Goal: Task Accomplishment & Management: Use online tool/utility

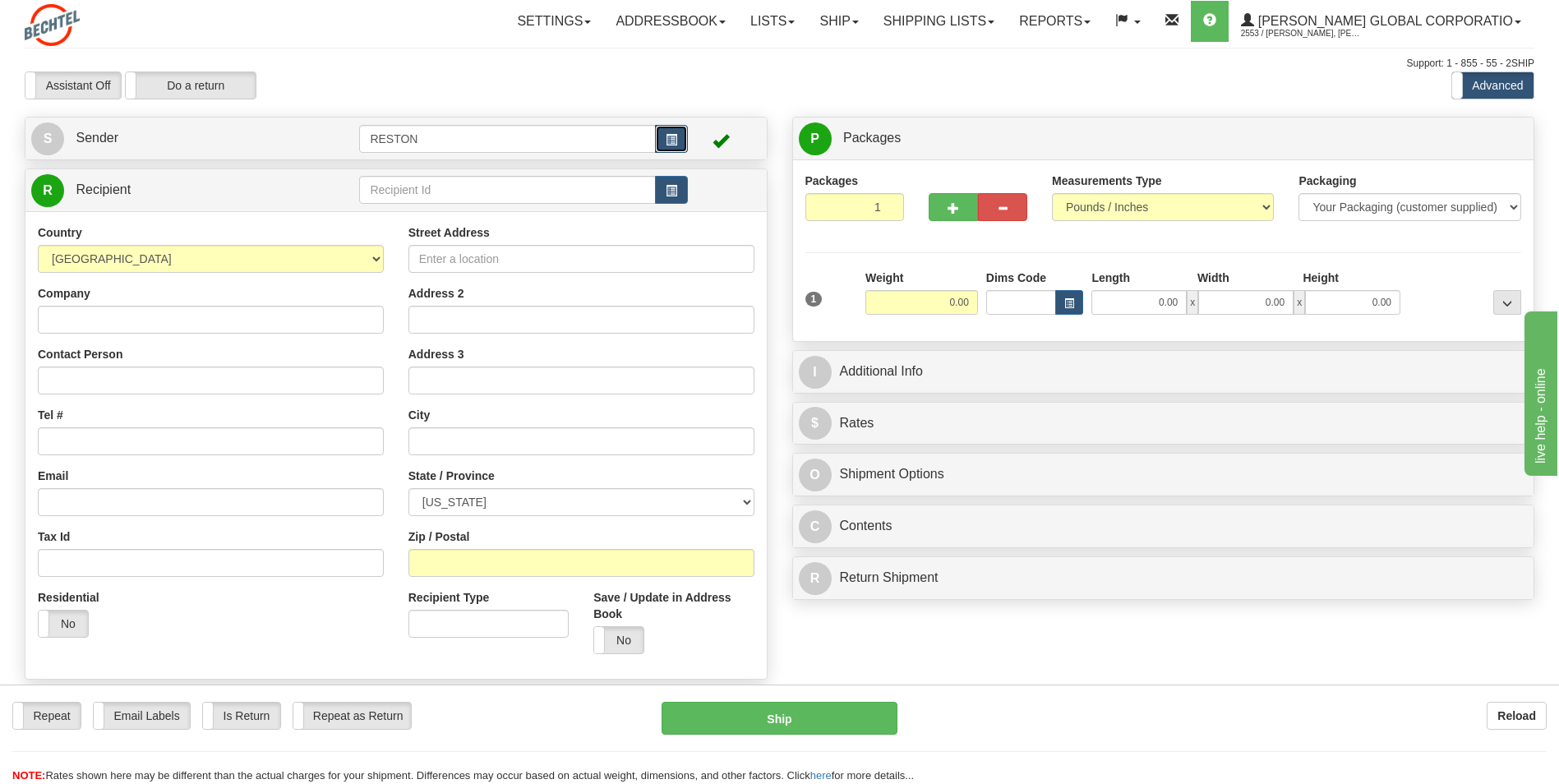
click at [673, 131] on button "button" at bounding box center [671, 139] width 33 height 28
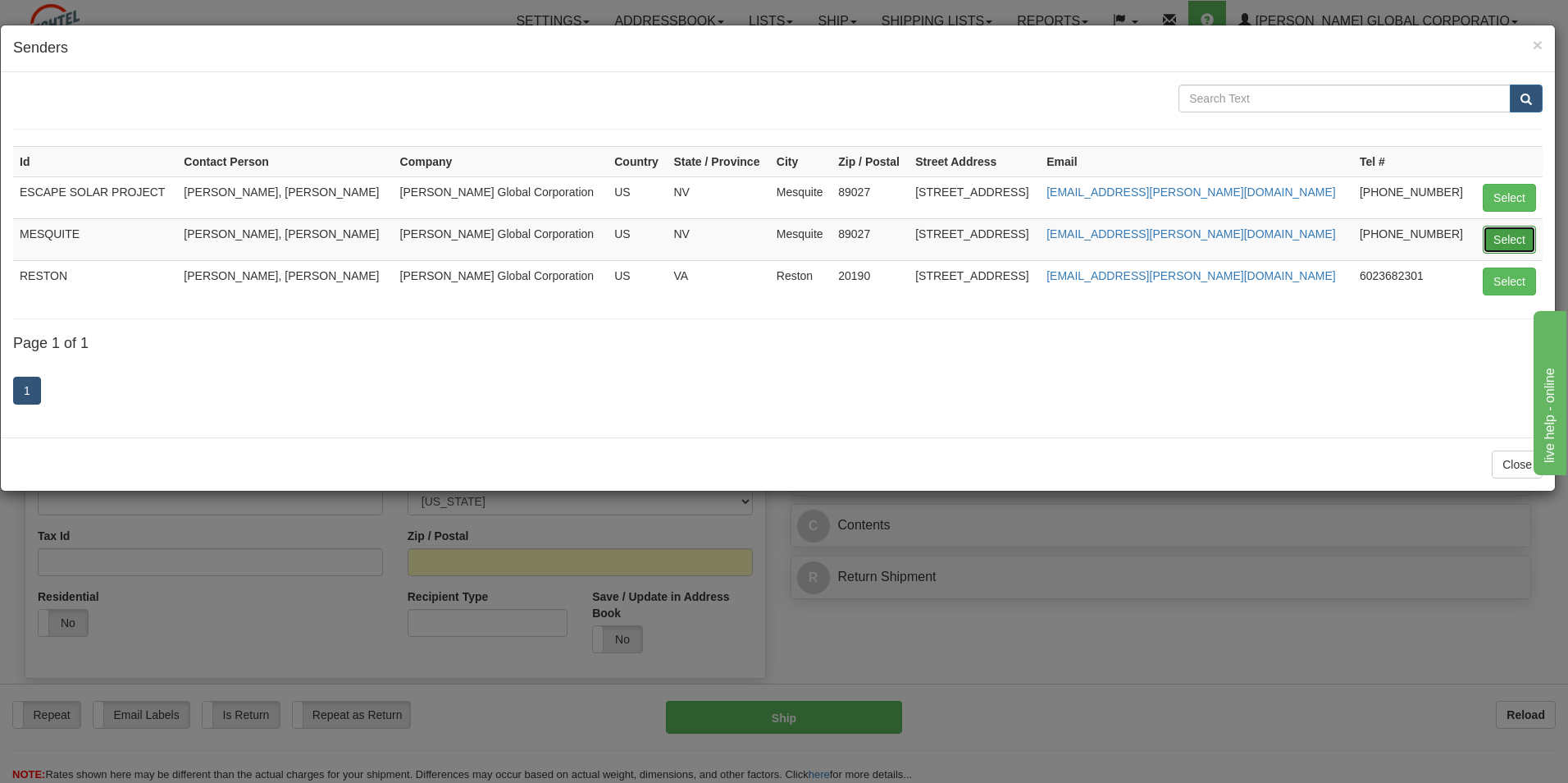
click at [1501, 241] on button "Select" at bounding box center [1509, 240] width 53 height 28
type input "MESQUITE"
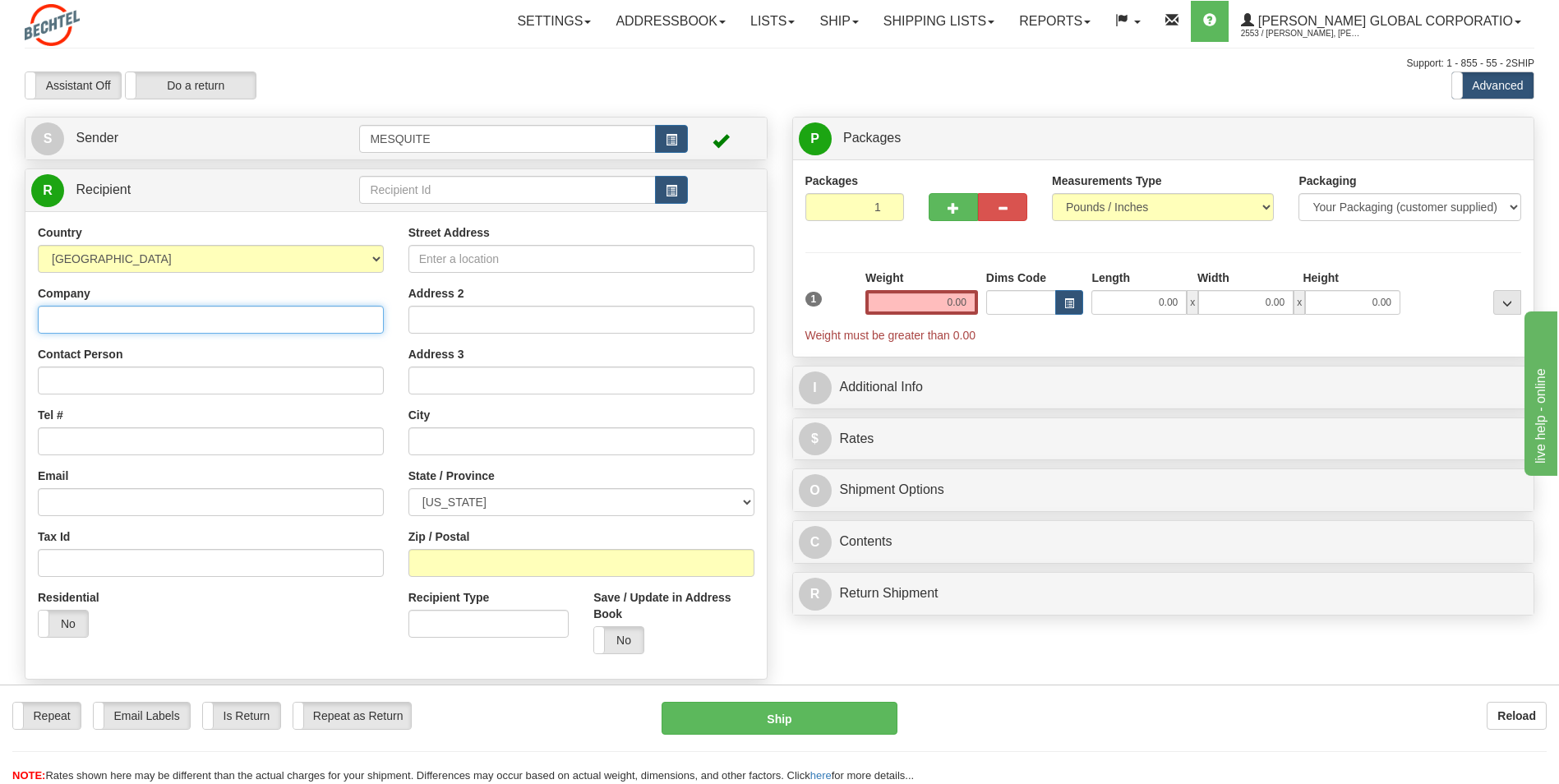
click at [331, 328] on input "Company" at bounding box center [211, 320] width 346 height 28
click at [177, 316] on input "Company" at bounding box center [211, 320] width 346 height 28
click at [291, 319] on input "Company" at bounding box center [211, 320] width 346 height 28
type input "Western Equipment"
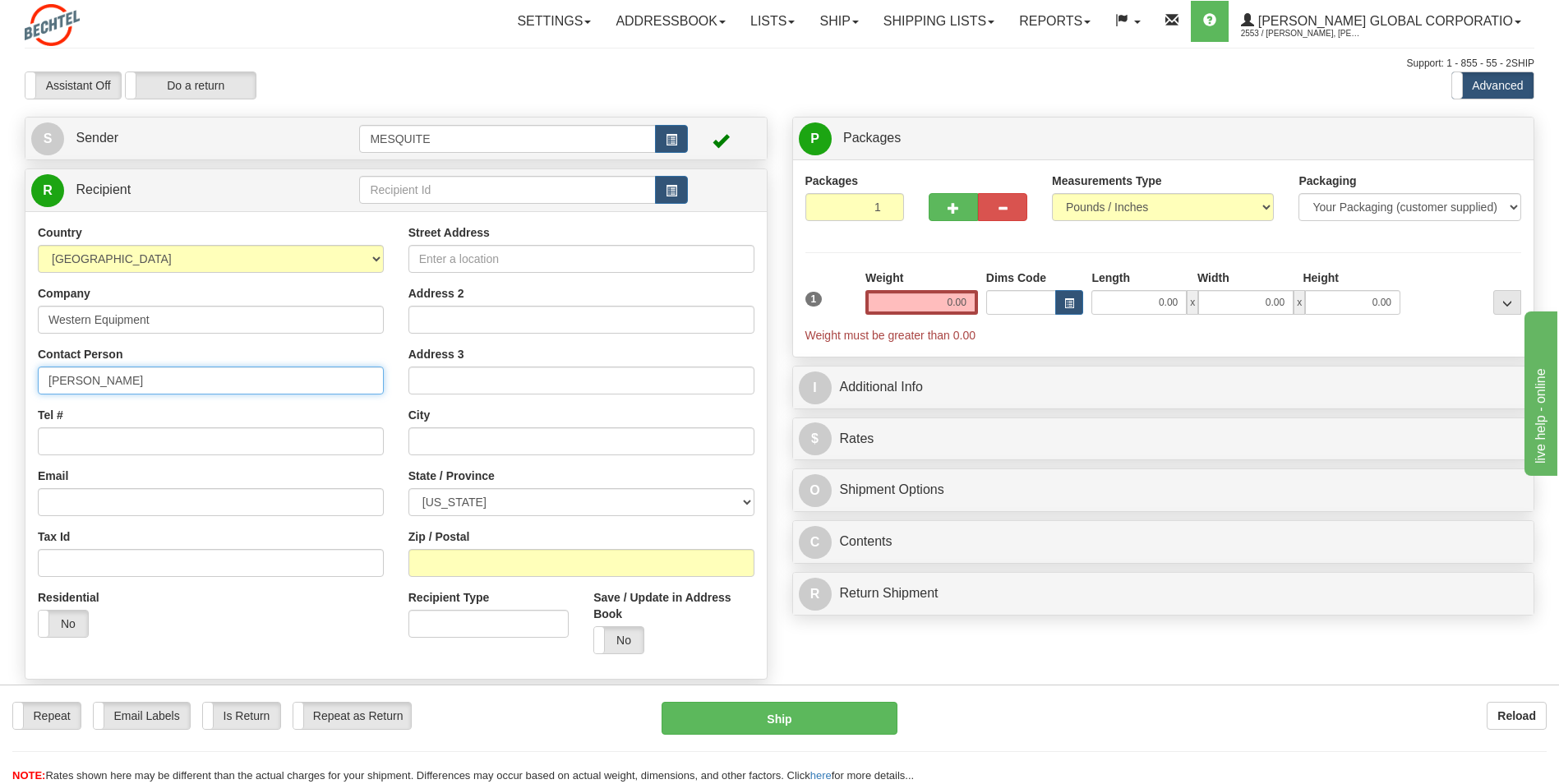
type input "[PERSON_NAME]"
type input "[PHONE_NUMBER]"
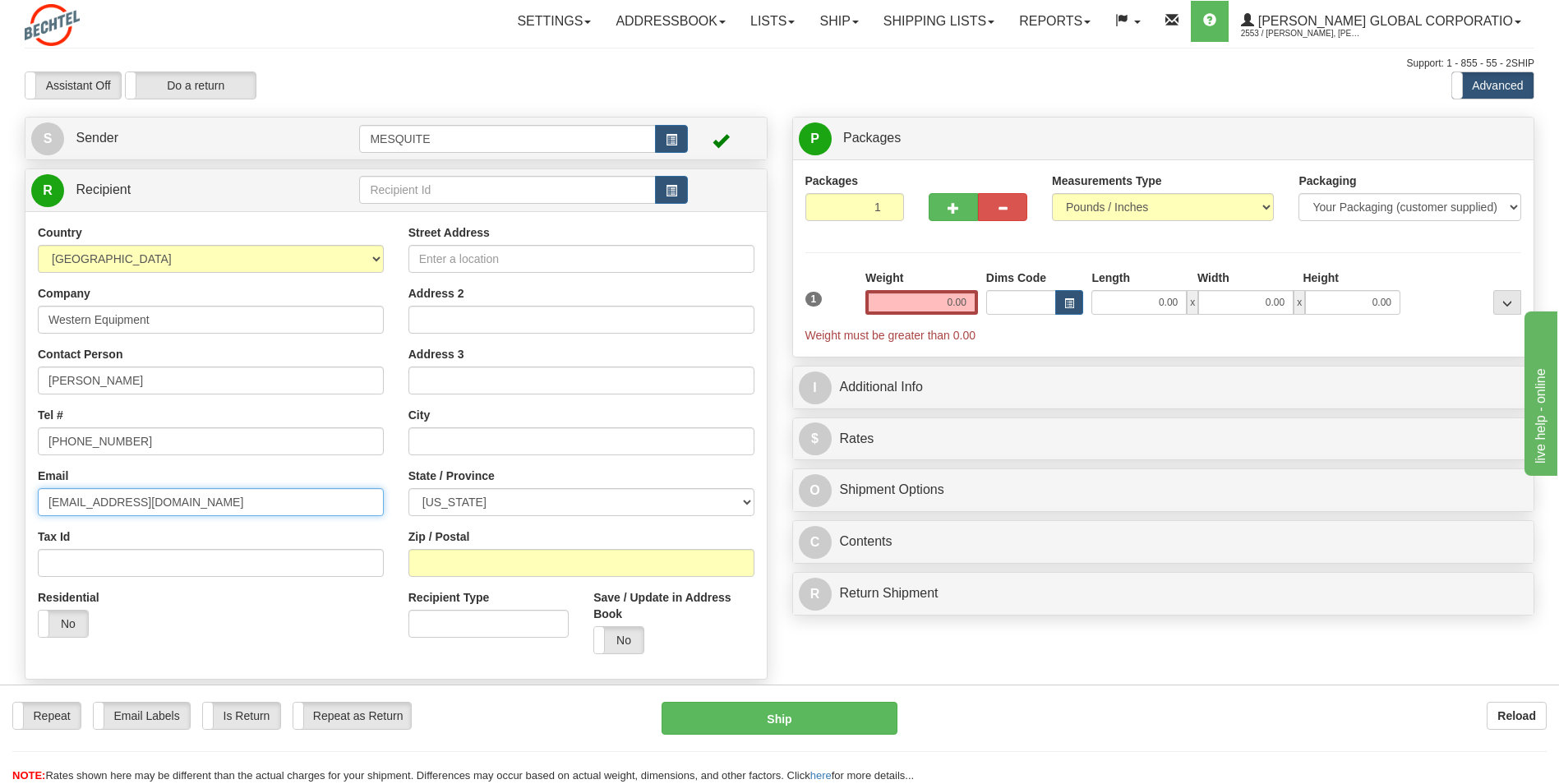
type input "[EMAIL_ADDRESS][DOMAIN_NAME]"
click at [575, 259] on input "Street Address" at bounding box center [581, 259] width 346 height 28
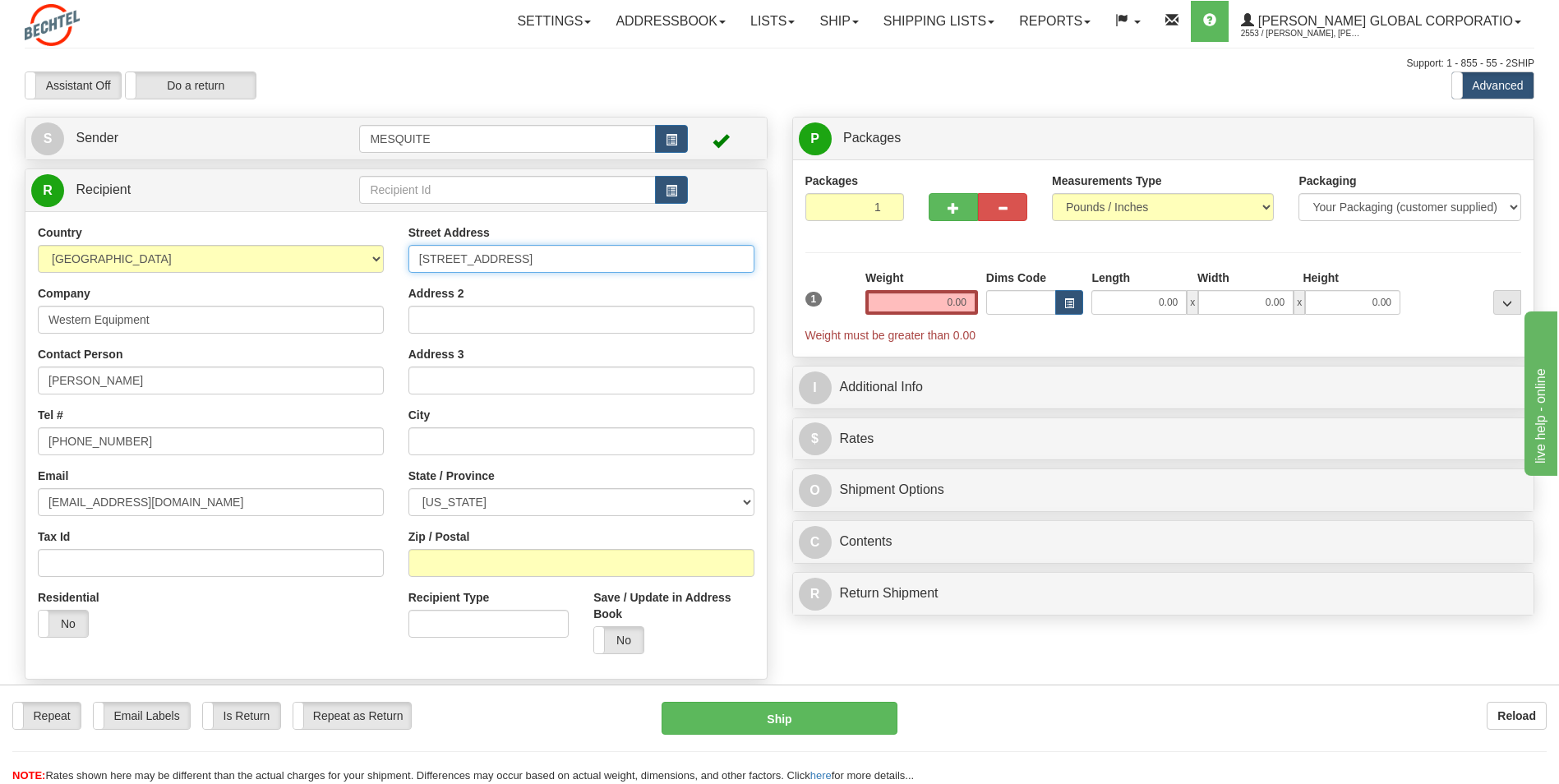
type input "[STREET_ADDRESS]"
type input "[GEOGRAPHIC_DATA]"
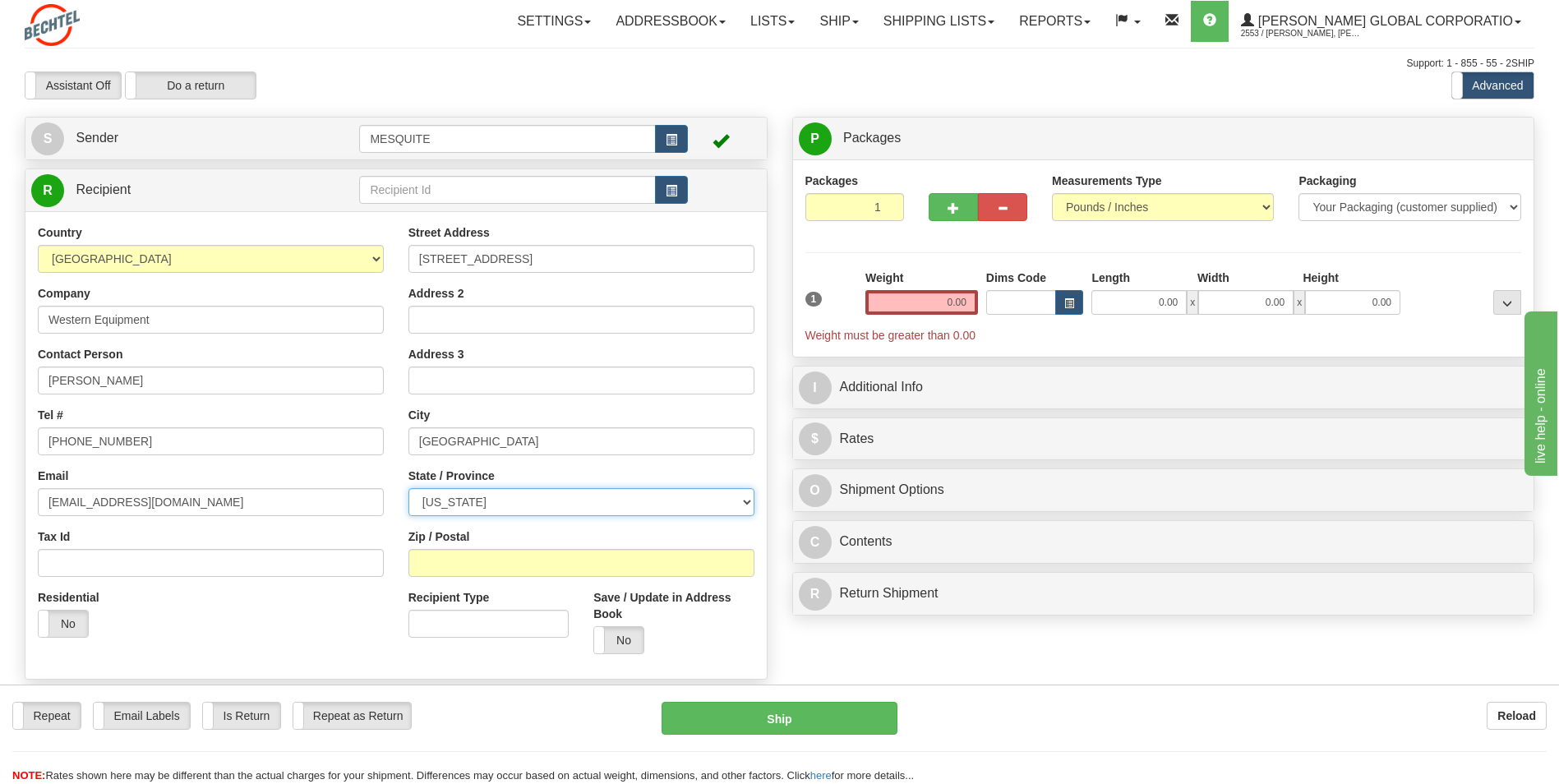
select select "UT"
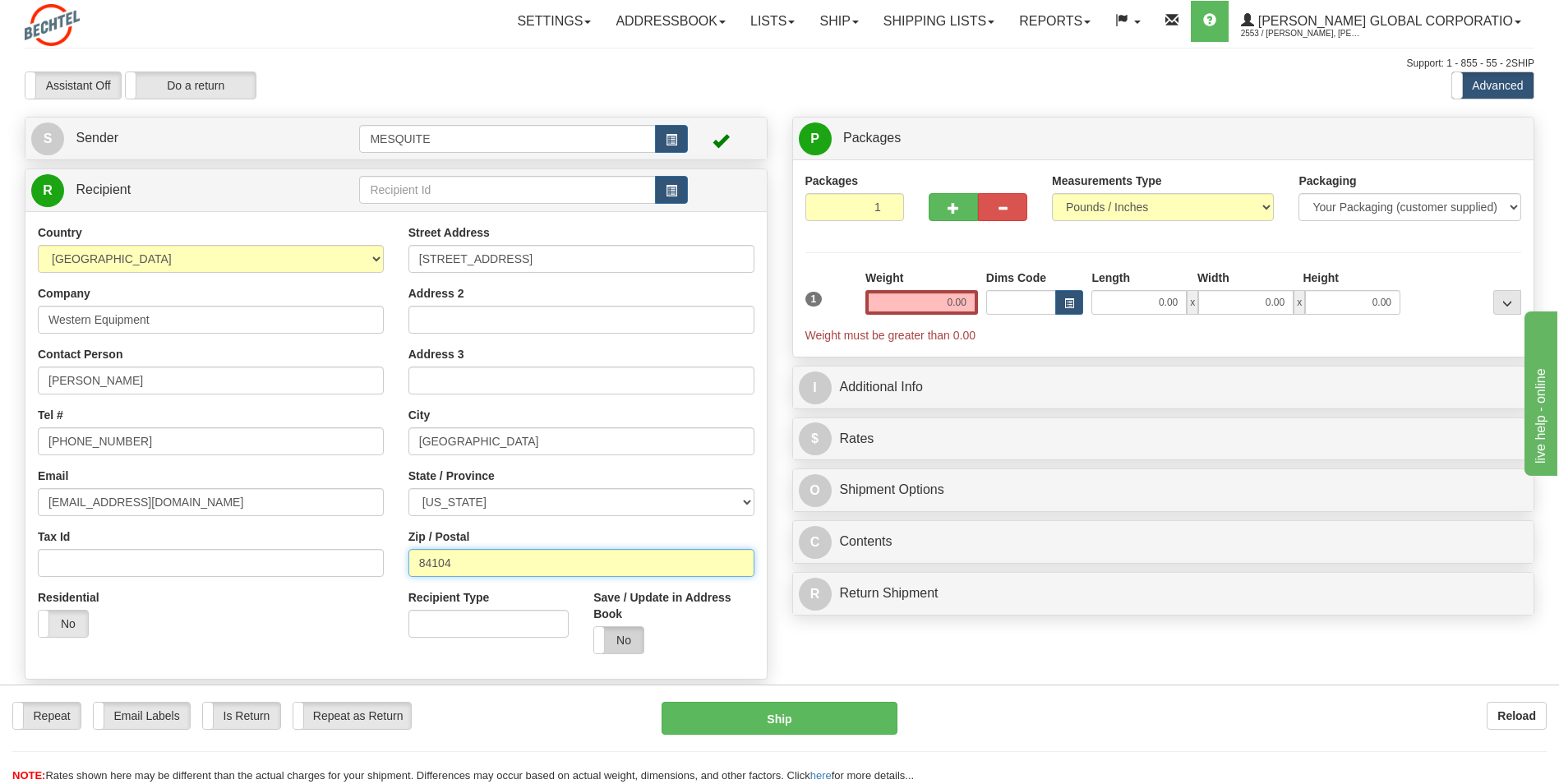
type input "84104"
click at [630, 633] on label "No" at bounding box center [619, 640] width 49 height 26
drag, startPoint x: 947, startPoint y: 295, endPoint x: 976, endPoint y: 292, distance: 29.2
click at [976, 292] on input "0.00" at bounding box center [921, 302] width 113 height 24
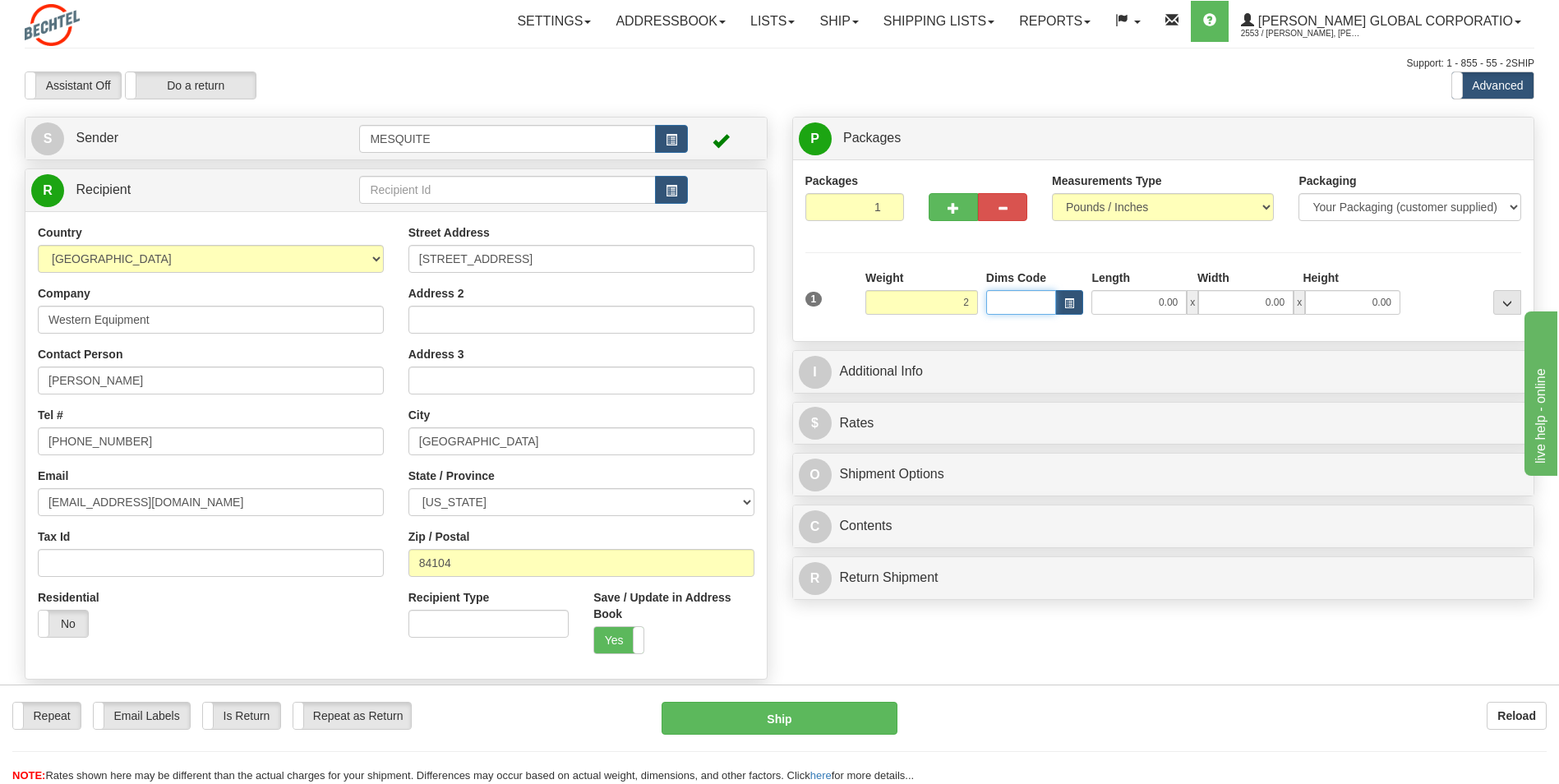
type input "2.00"
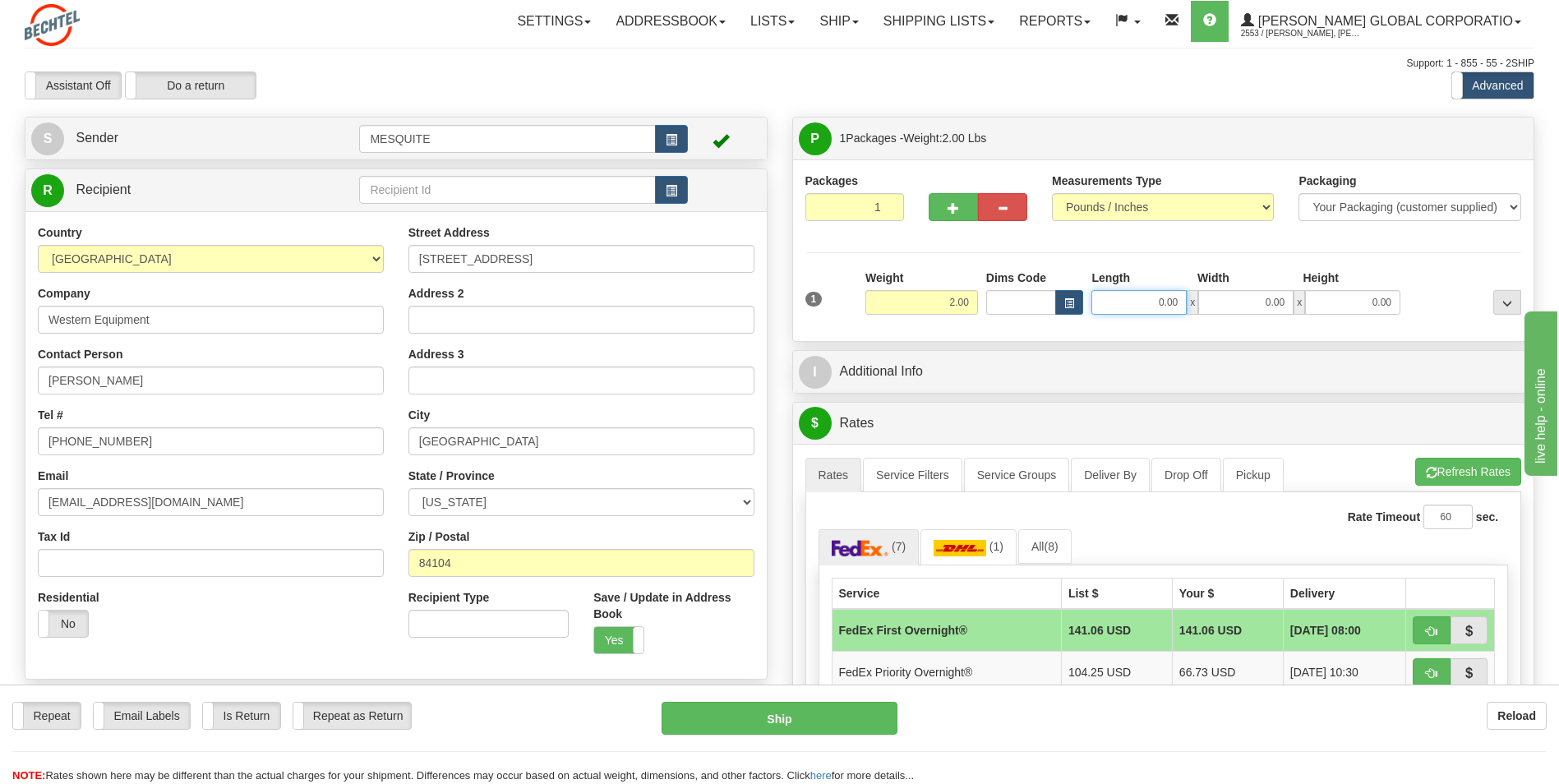
drag, startPoint x: 1149, startPoint y: 302, endPoint x: 1187, endPoint y: 302, distance: 38.0
click at [1187, 302] on div "0.00 x 0.00 x 0.00" at bounding box center [1246, 302] width 309 height 24
type input "6.00"
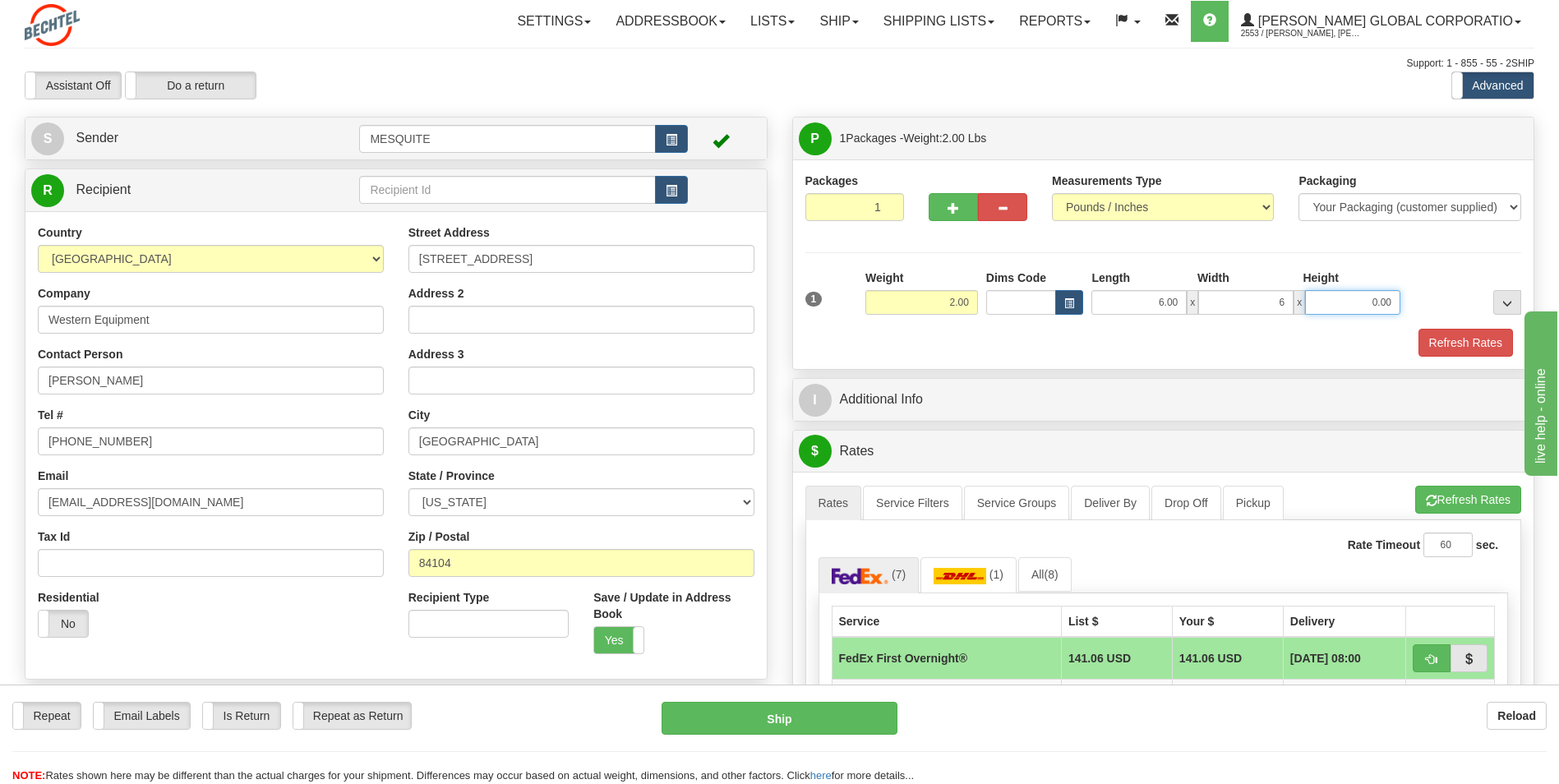
type input "6.00"
type input "8.00"
click at [1461, 341] on button "Refresh Rates" at bounding box center [1466, 342] width 95 height 28
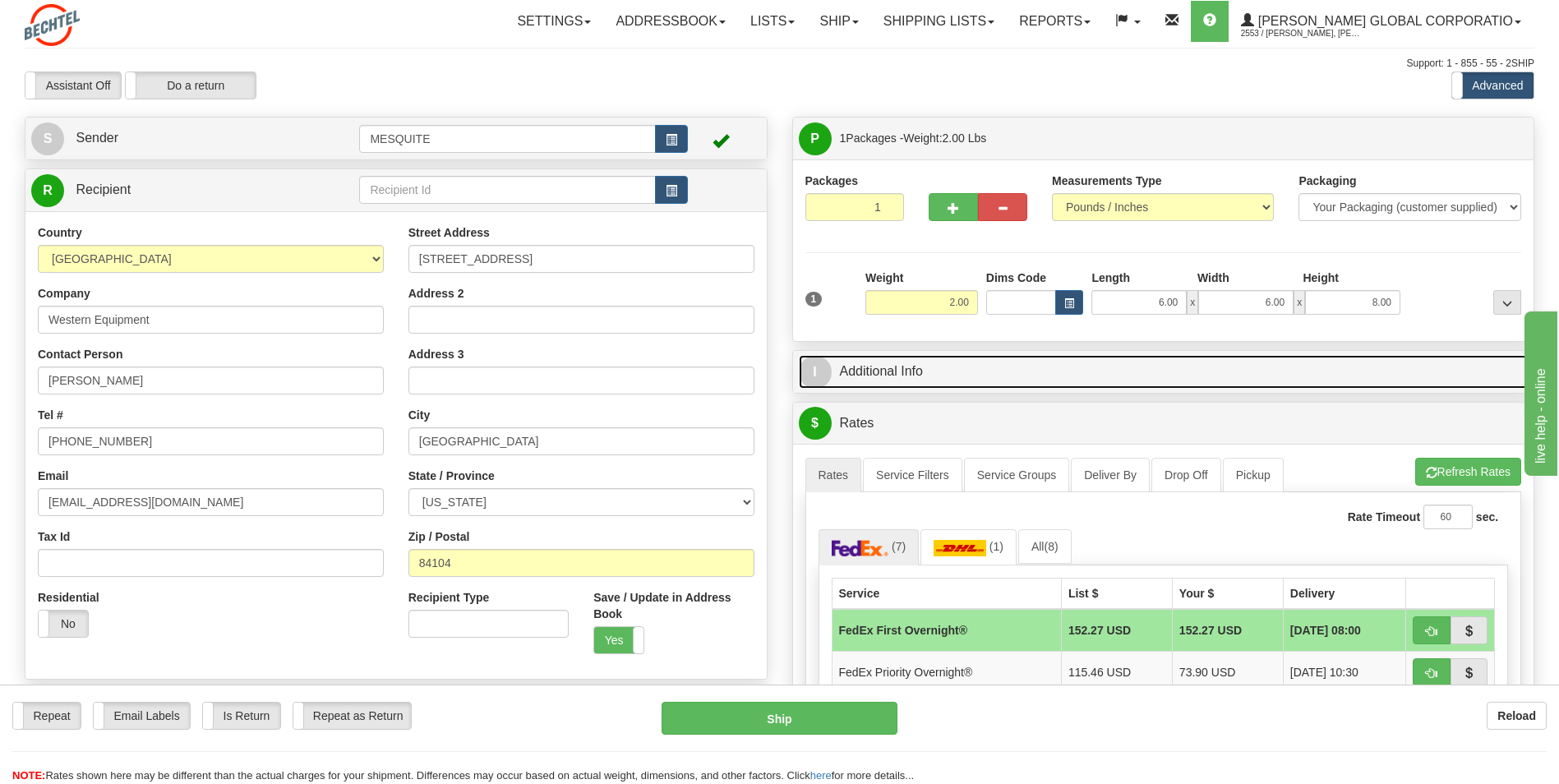
click at [819, 366] on span "I" at bounding box center [815, 371] width 33 height 33
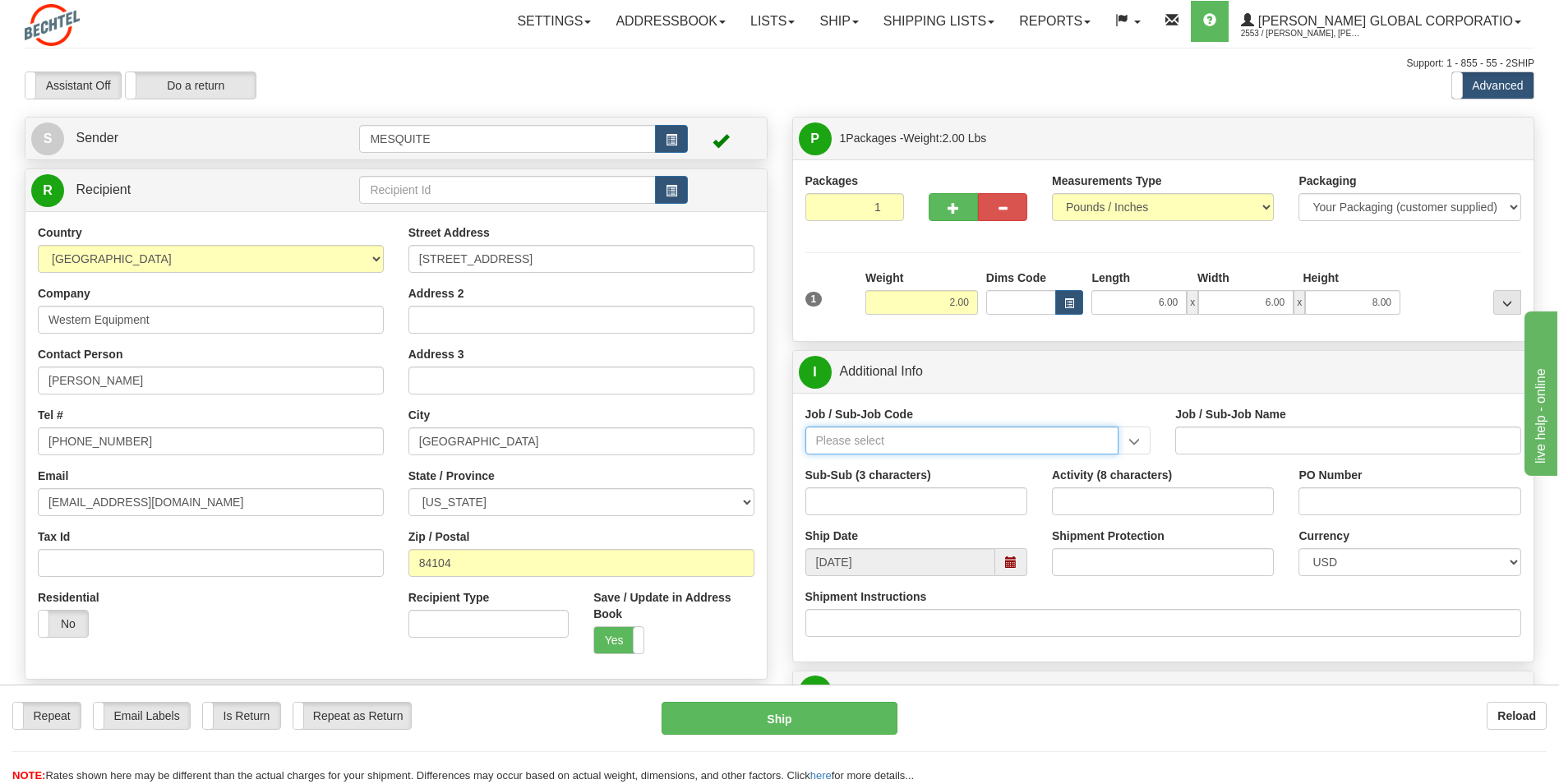
click at [871, 437] on input "Job / Sub-Job Code" at bounding box center [962, 440] width 313 height 28
type input "26649-101"
click at [1011, 598] on div "Shipment Instructions" at bounding box center [1164, 612] width 716 height 48
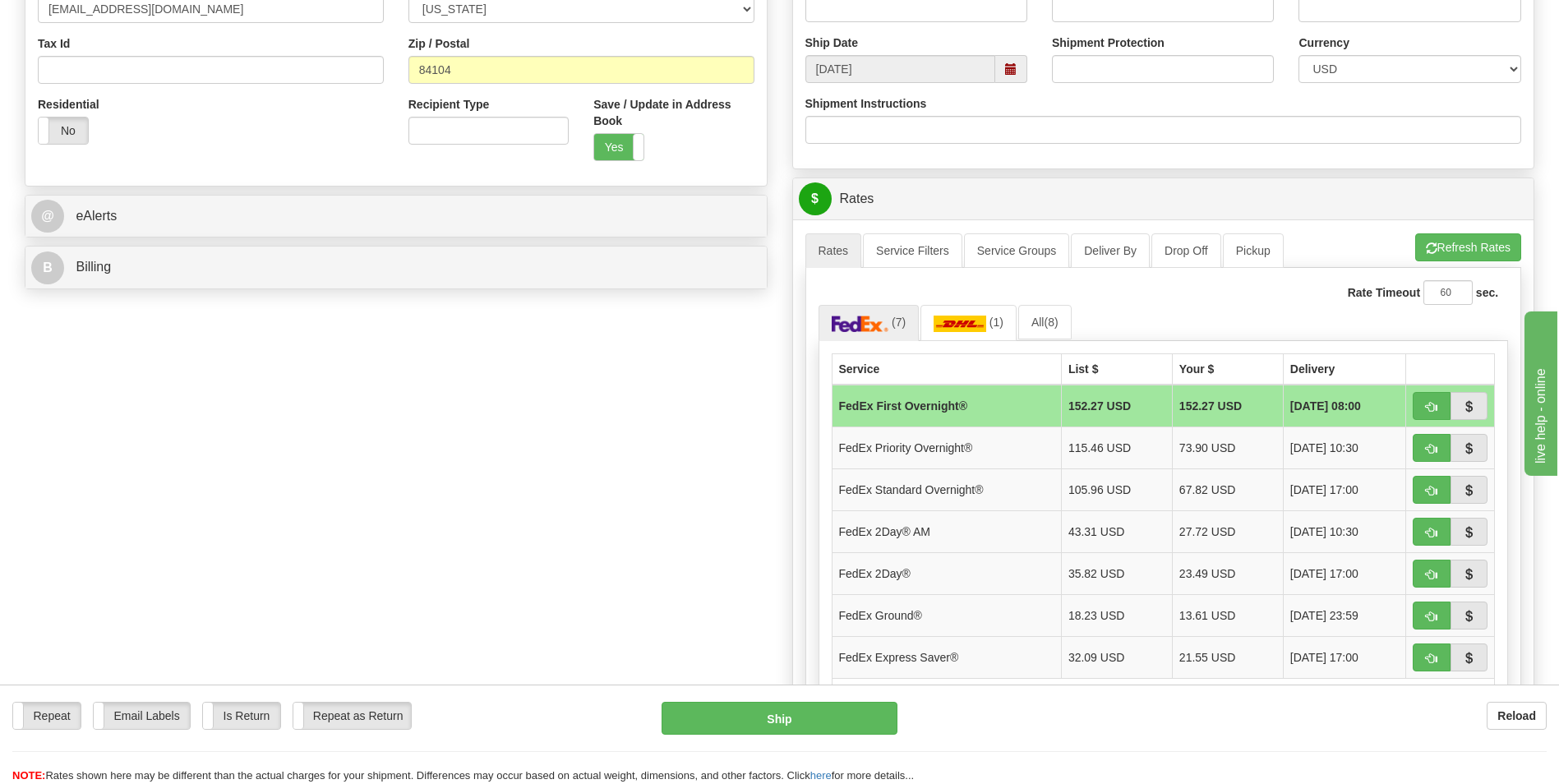
scroll to position [575, 0]
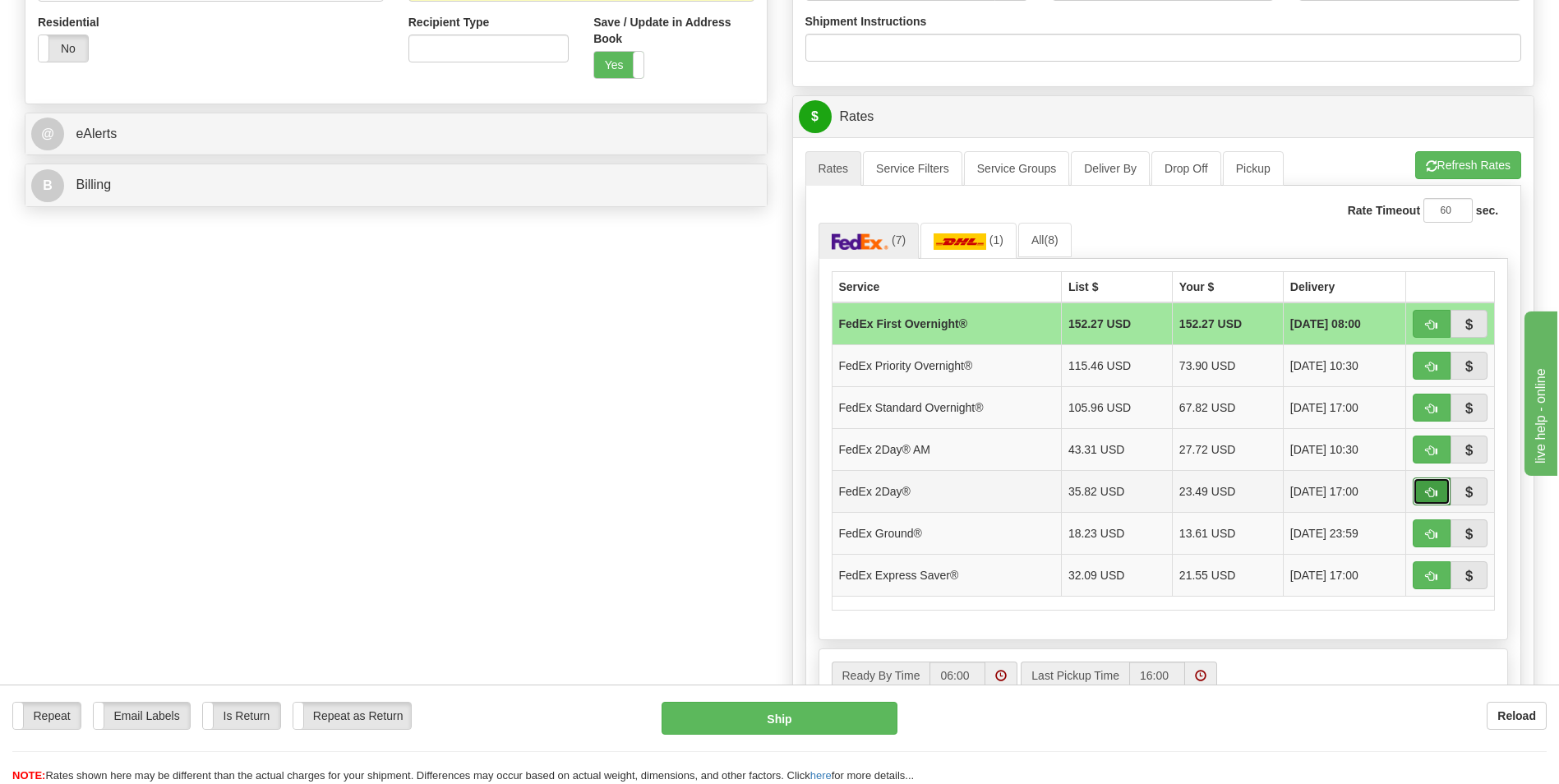
click at [1434, 489] on span "button" at bounding box center [1432, 492] width 11 height 10
type input "03"
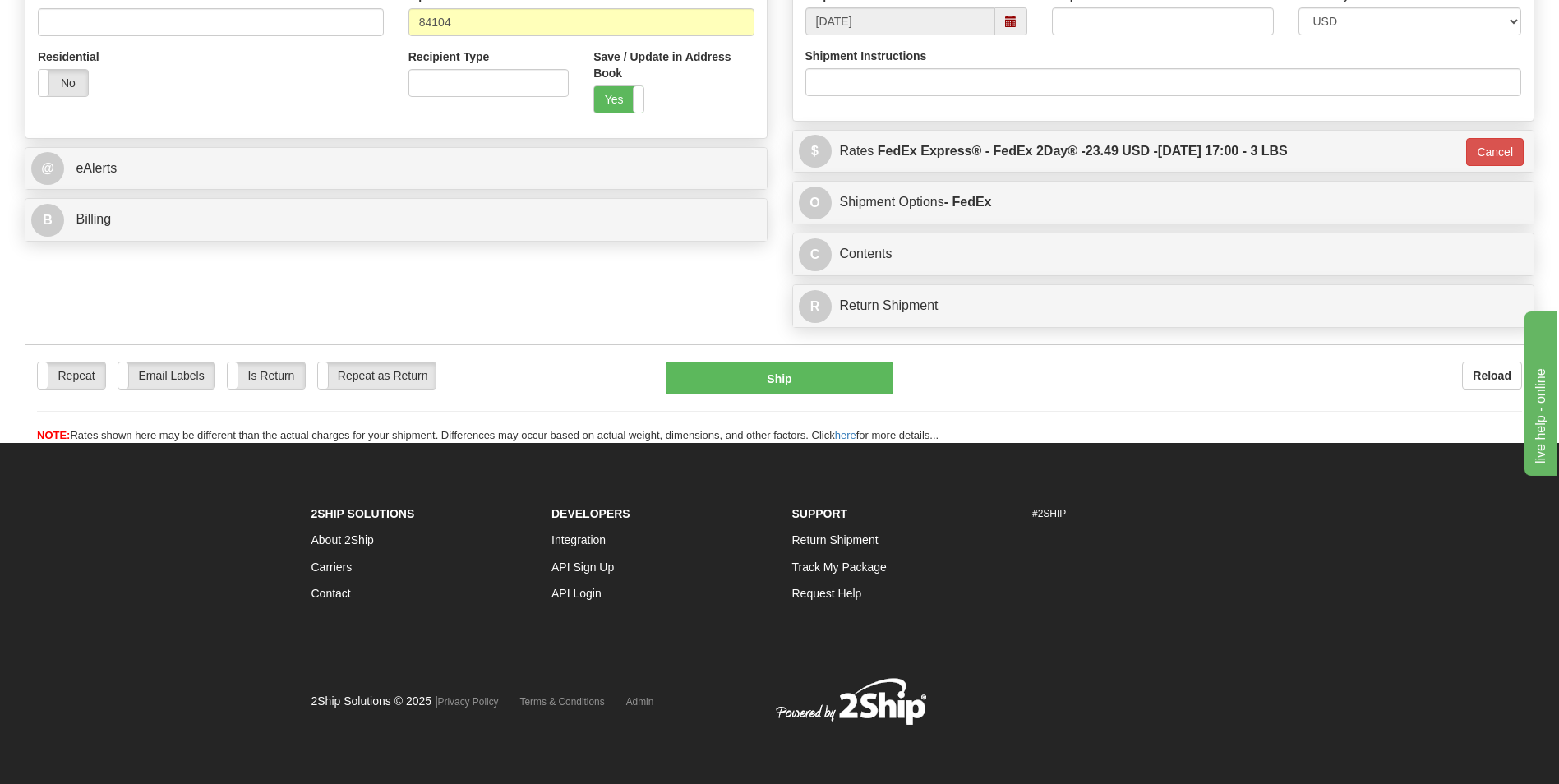
scroll to position [540, 0]
click at [832, 379] on button "Ship" at bounding box center [779, 378] width 227 height 33
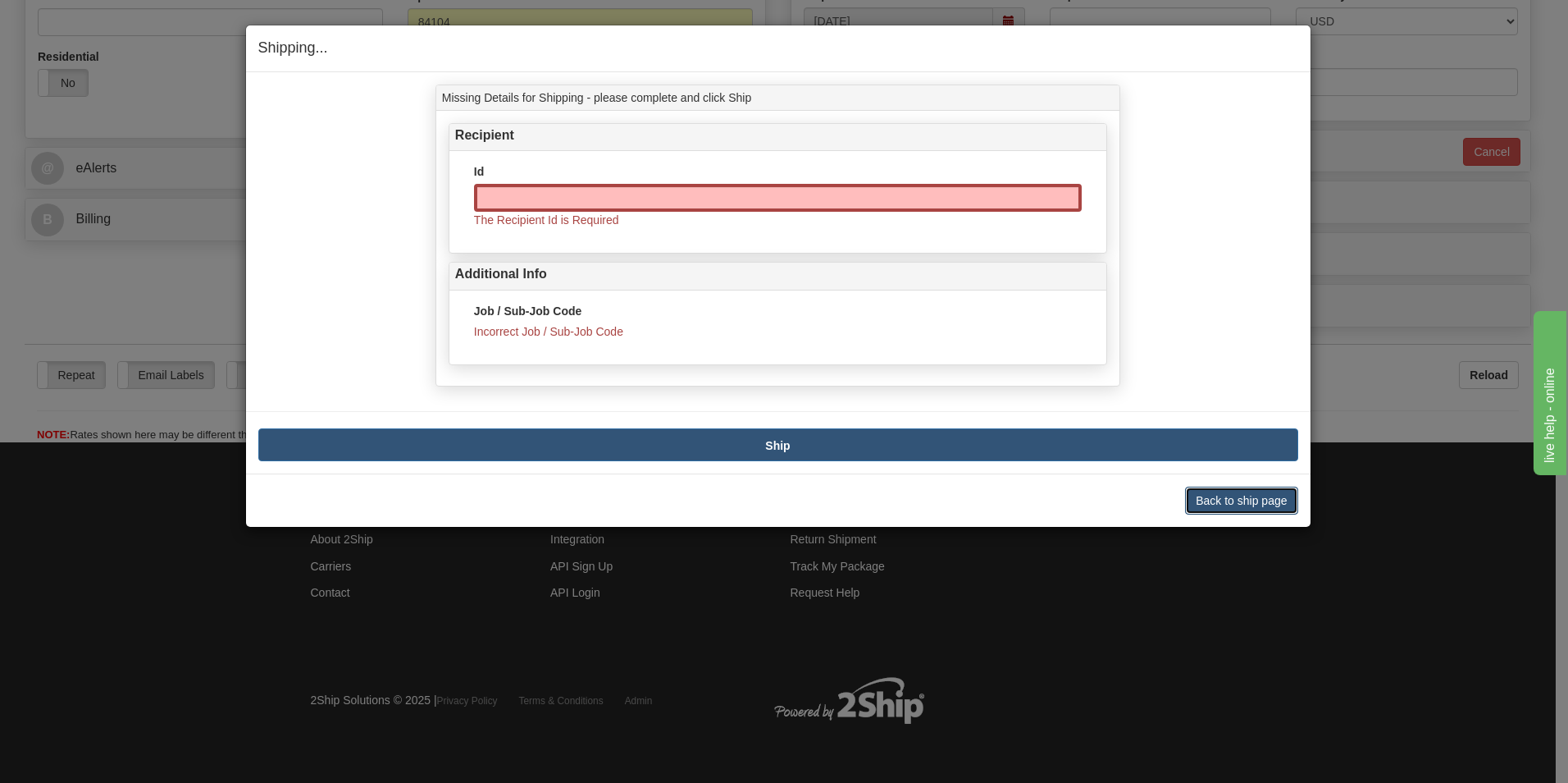
click at [1236, 498] on button "Back to ship page" at bounding box center [1240, 501] width 112 height 28
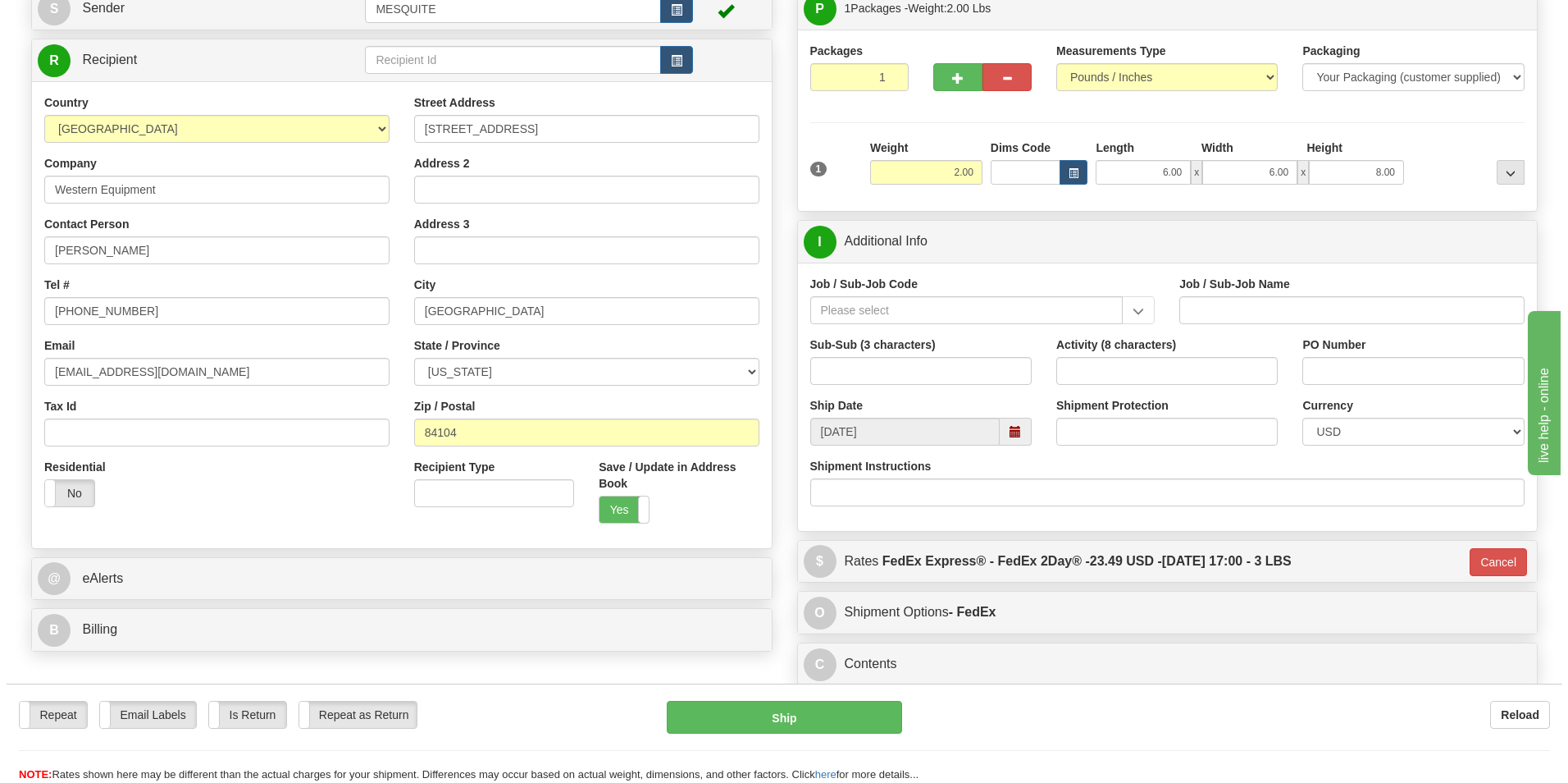
scroll to position [47, 0]
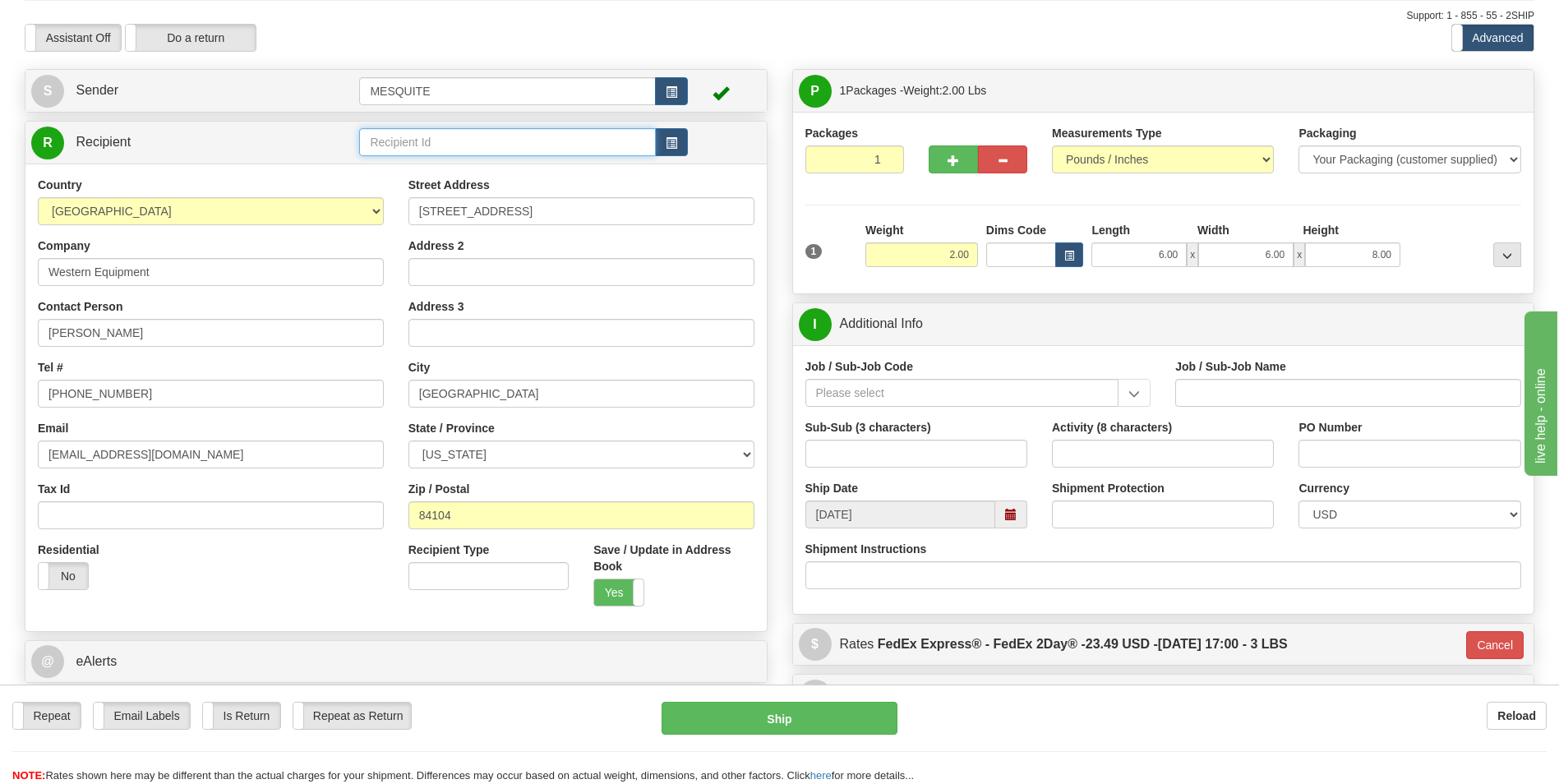
click at [508, 140] on input "text" at bounding box center [507, 142] width 296 height 28
type input "Western Equipment"
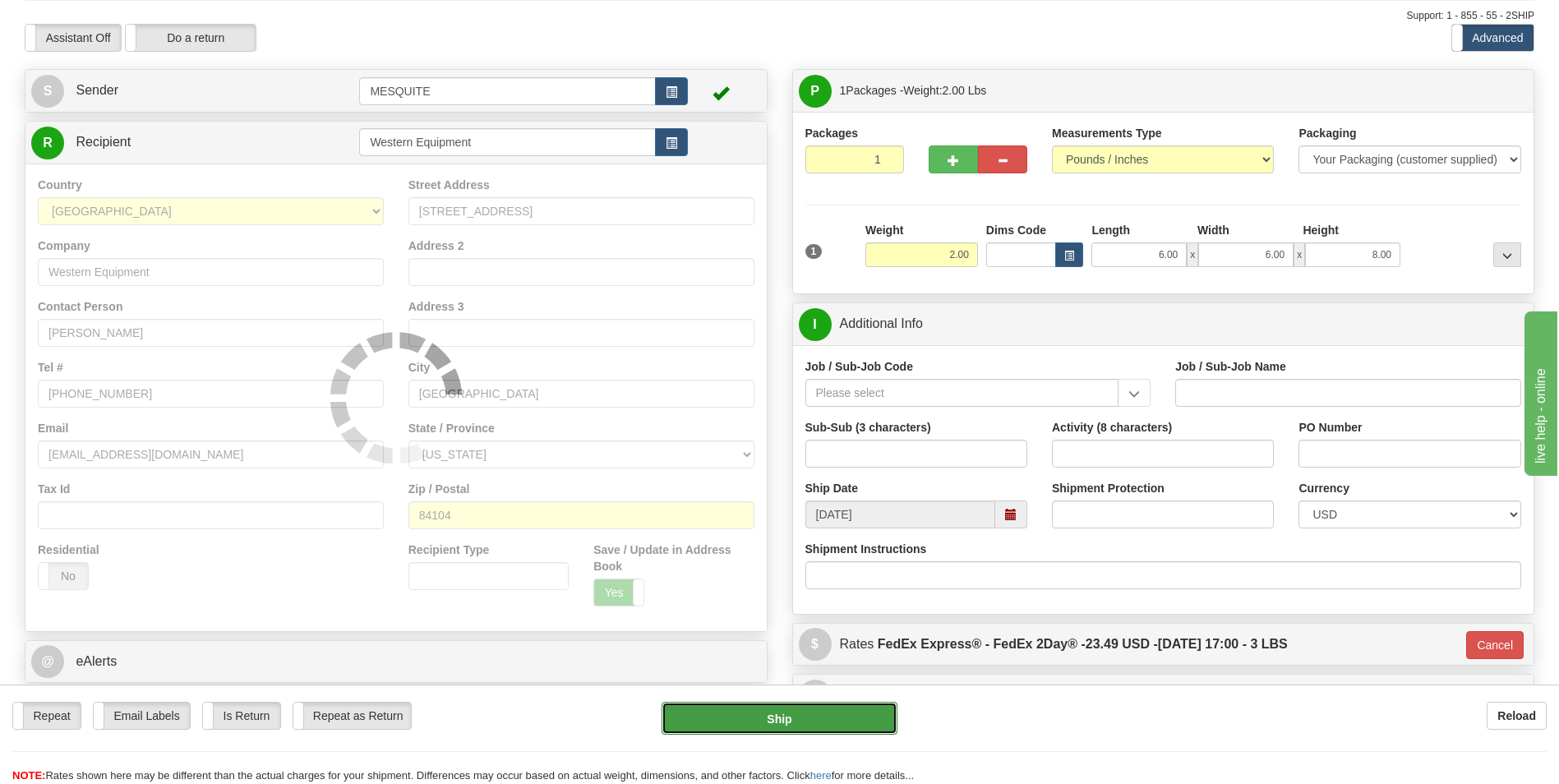
click at [812, 711] on button "Ship" at bounding box center [779, 717] width 235 height 33
type input "03"
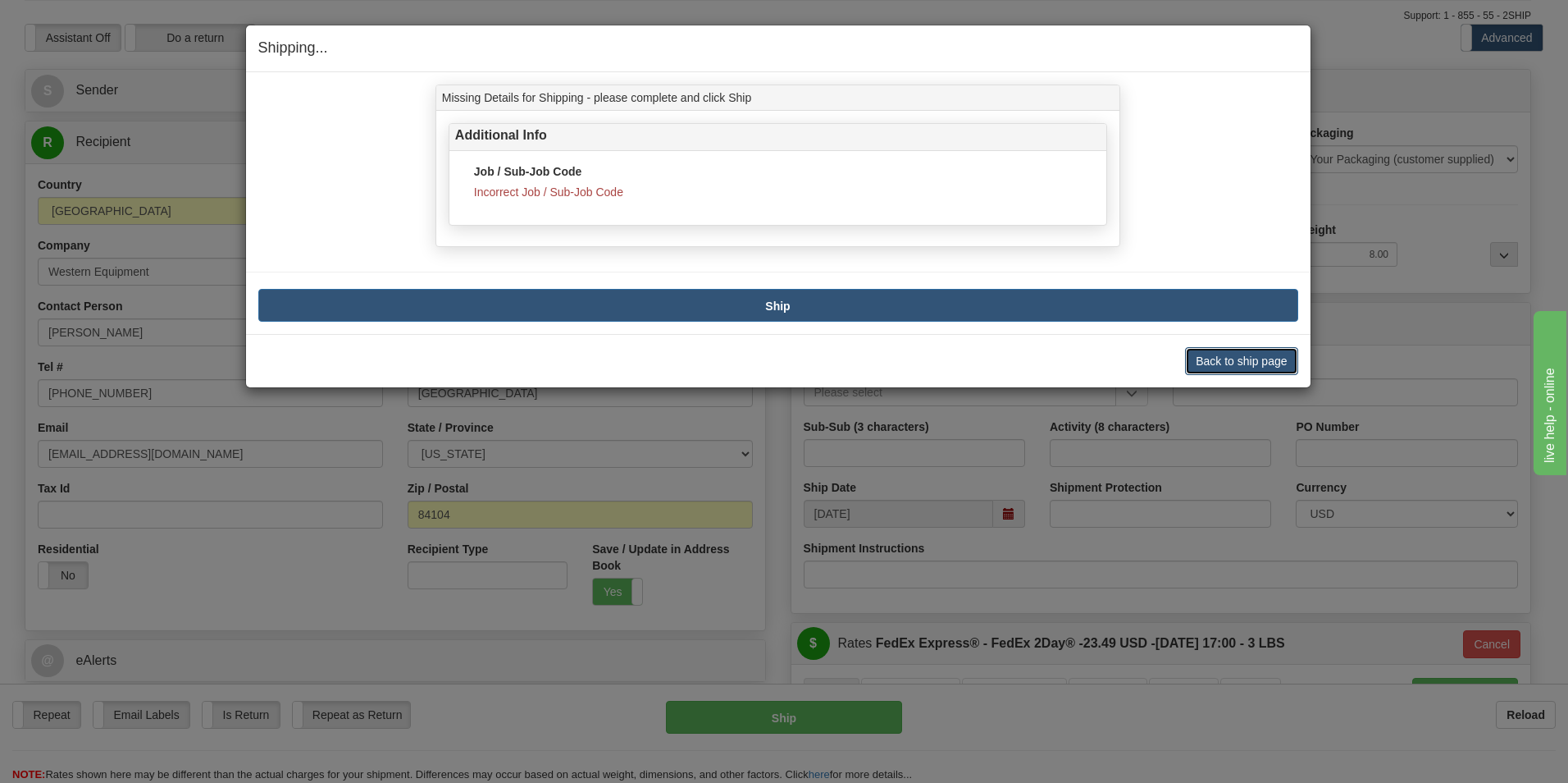
click at [1266, 360] on button "Back to ship page" at bounding box center [1240, 361] width 112 height 28
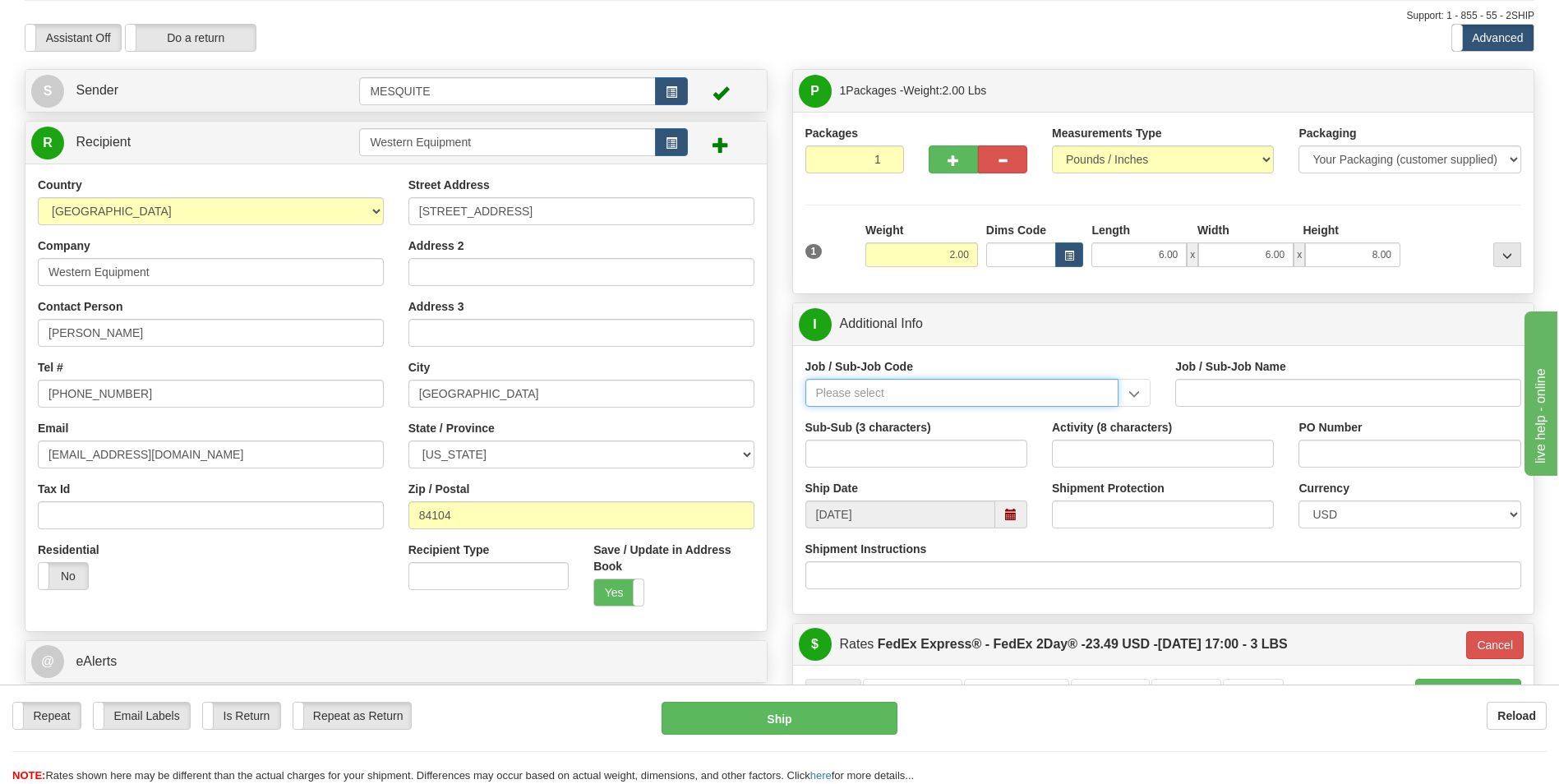
click at [967, 392] on input "Job / Sub-Job Code" at bounding box center [962, 392] width 313 height 28
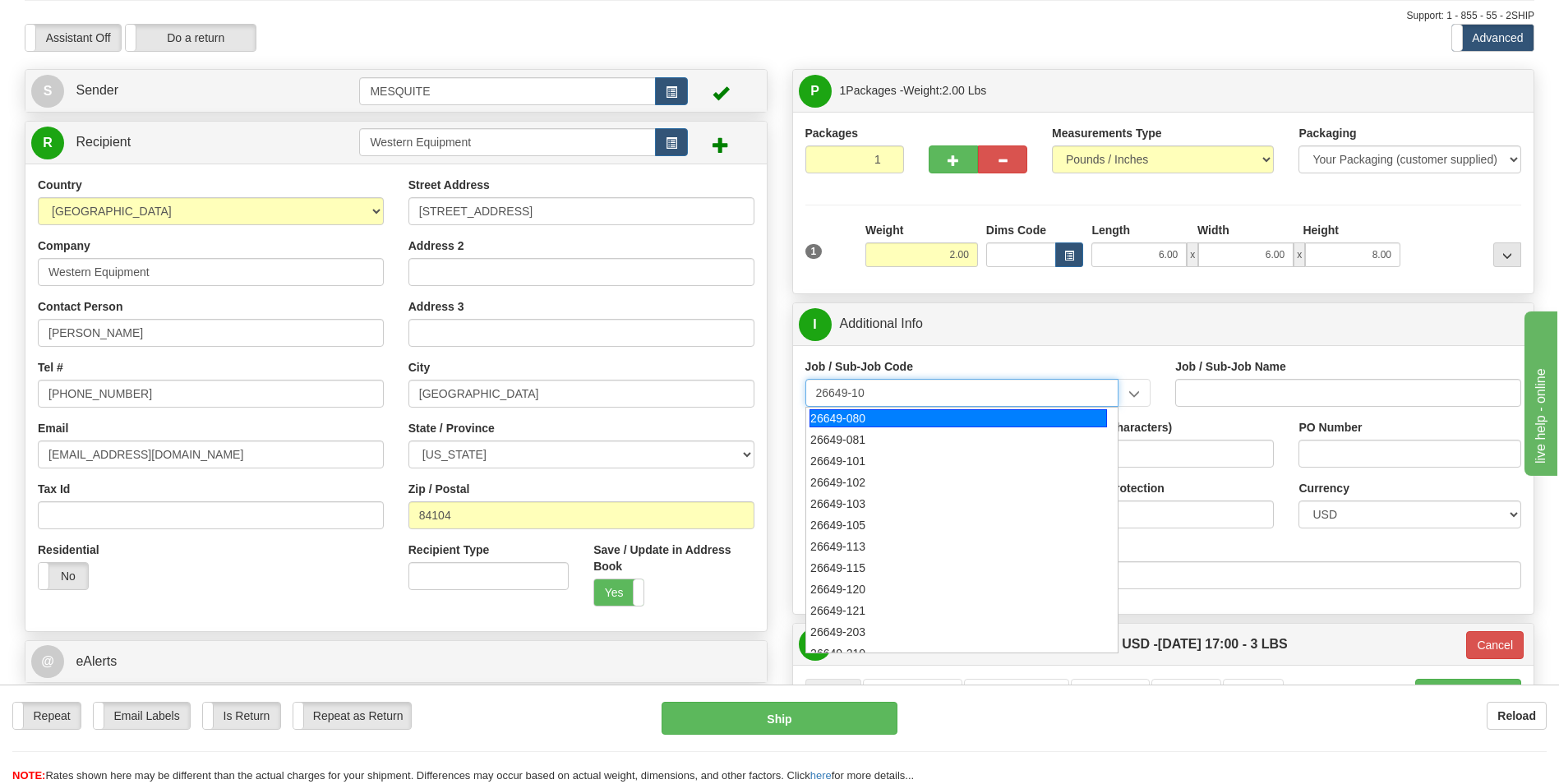
type input "26649-101"
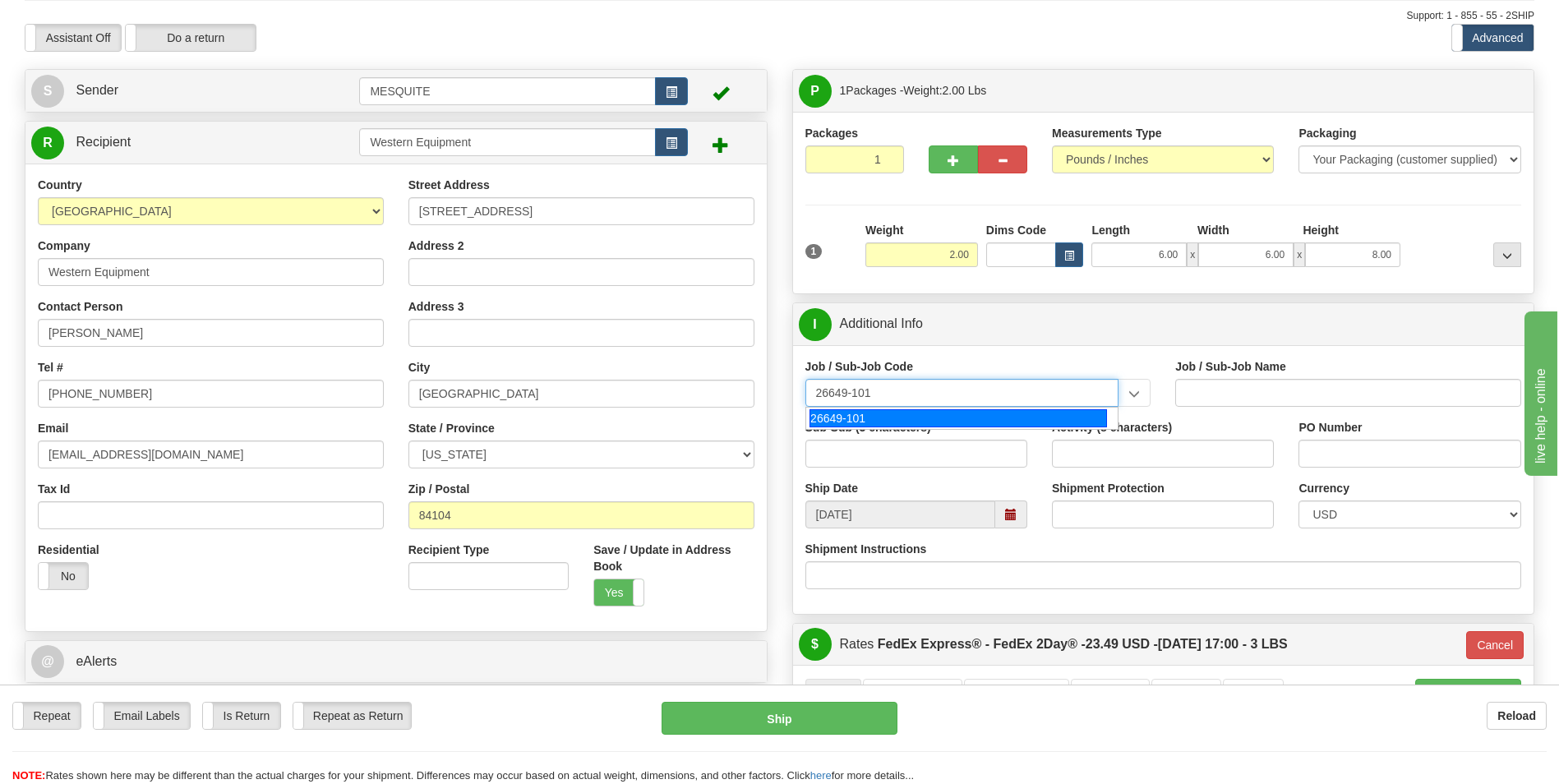
click at [979, 419] on div "26649-101" at bounding box center [958, 418] width 298 height 18
type input "ESCAPE SOLAR PROJECT - RFS1 - 30% DESIGN AND LONG"
type input "26649-101"
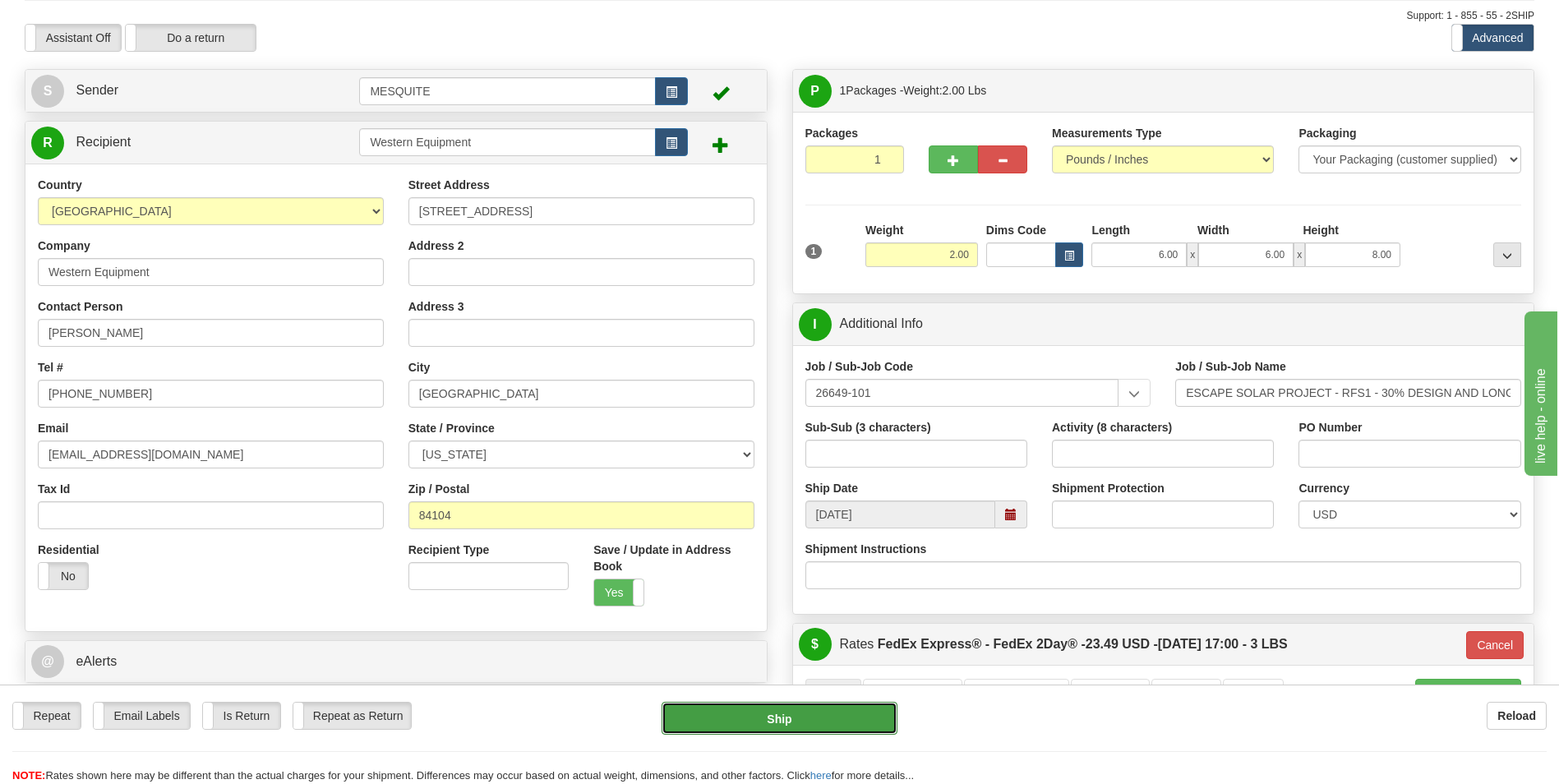
click at [802, 711] on button "Ship" at bounding box center [779, 717] width 235 height 33
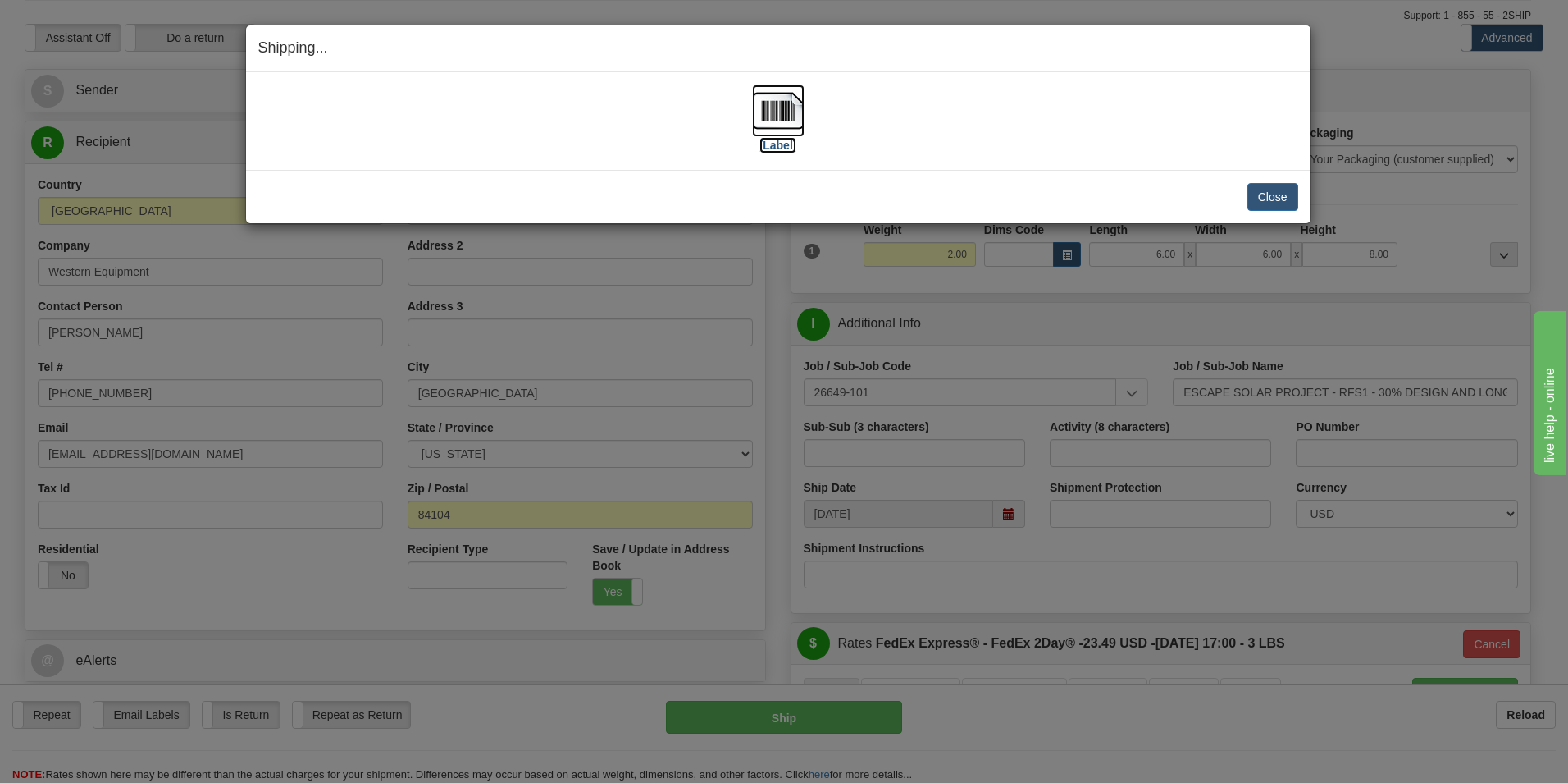
click at [785, 113] on img at bounding box center [778, 111] width 53 height 53
click at [1269, 192] on button "Close" at bounding box center [1273, 197] width 51 height 28
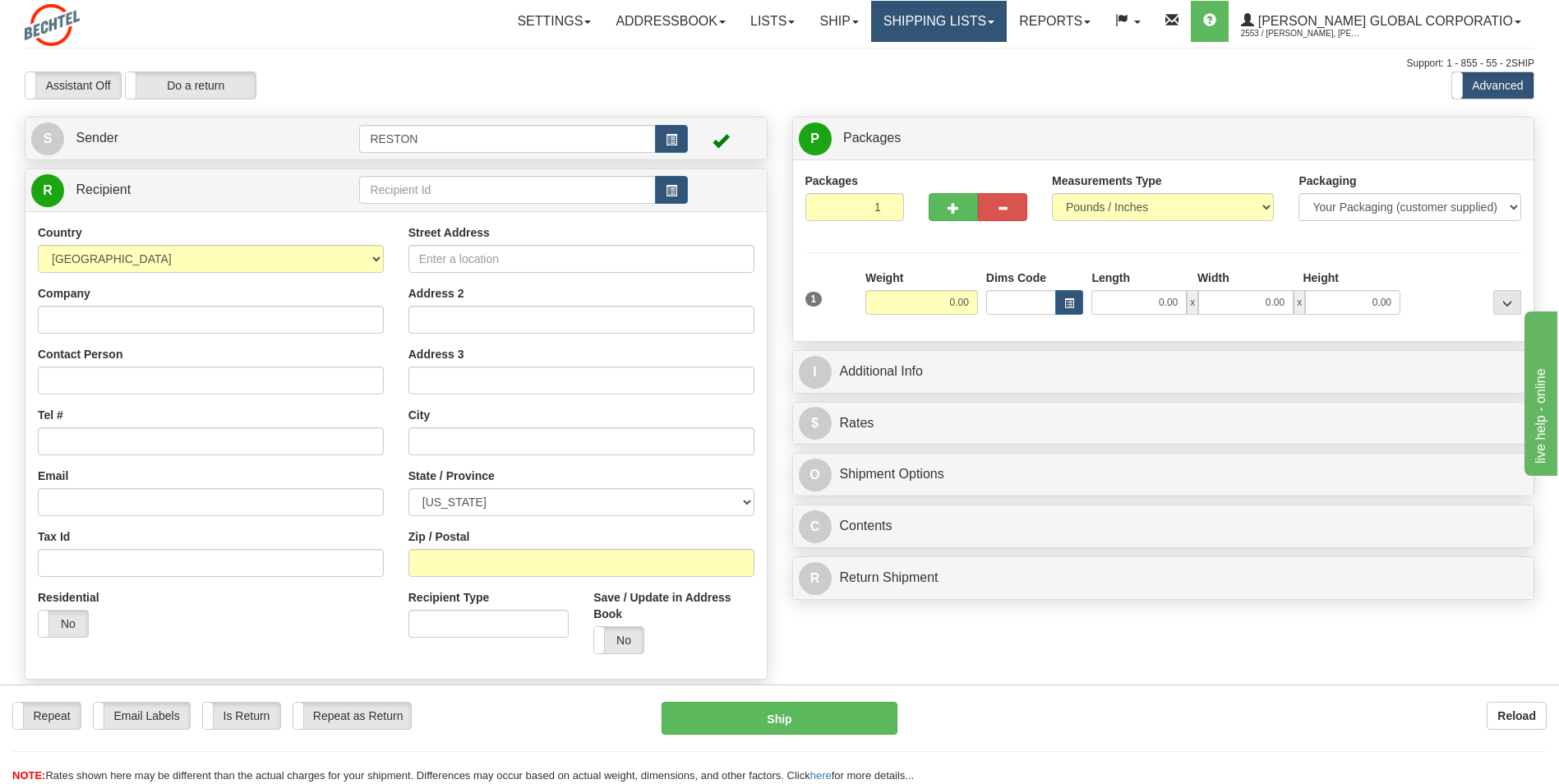
click at [1006, 25] on link "Shipping lists" at bounding box center [939, 21] width 136 height 41
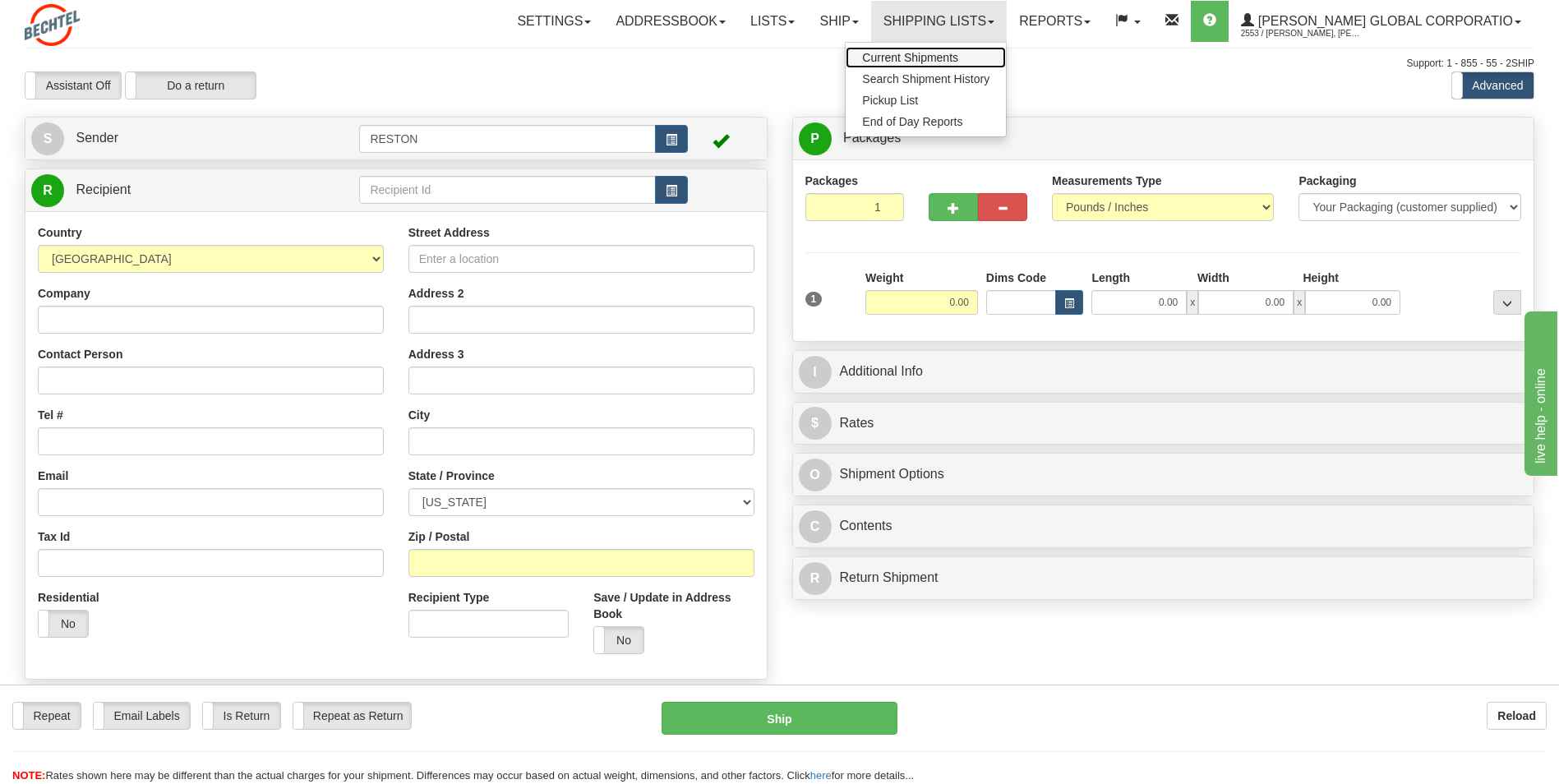
click at [958, 52] on span "Current Shipments" at bounding box center [910, 58] width 96 height 13
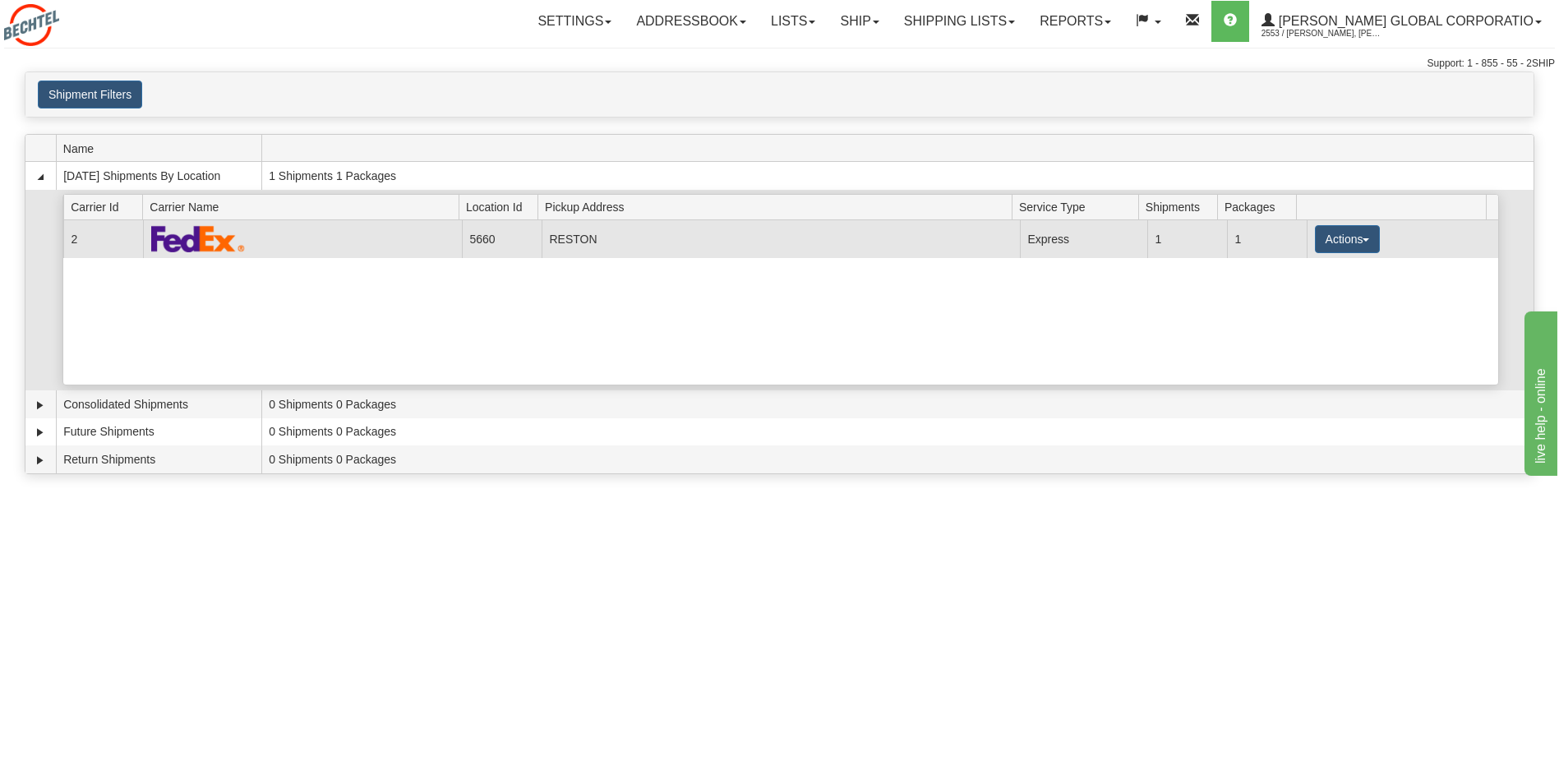
click at [399, 233] on td at bounding box center [302, 239] width 319 height 37
click at [1355, 243] on button "Actions" at bounding box center [1347, 239] width 66 height 28
click at [1320, 271] on link "Details" at bounding box center [1312, 270] width 131 height 21
